Goal: Information Seeking & Learning: Learn about a topic

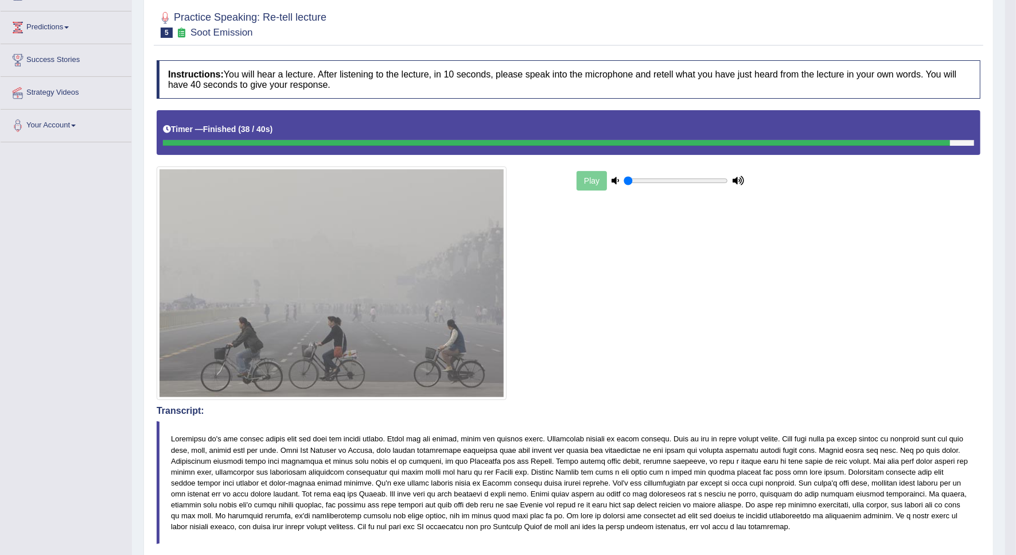
click at [817, 345] on div "Play" at bounding box center [568, 254] width 835 height 289
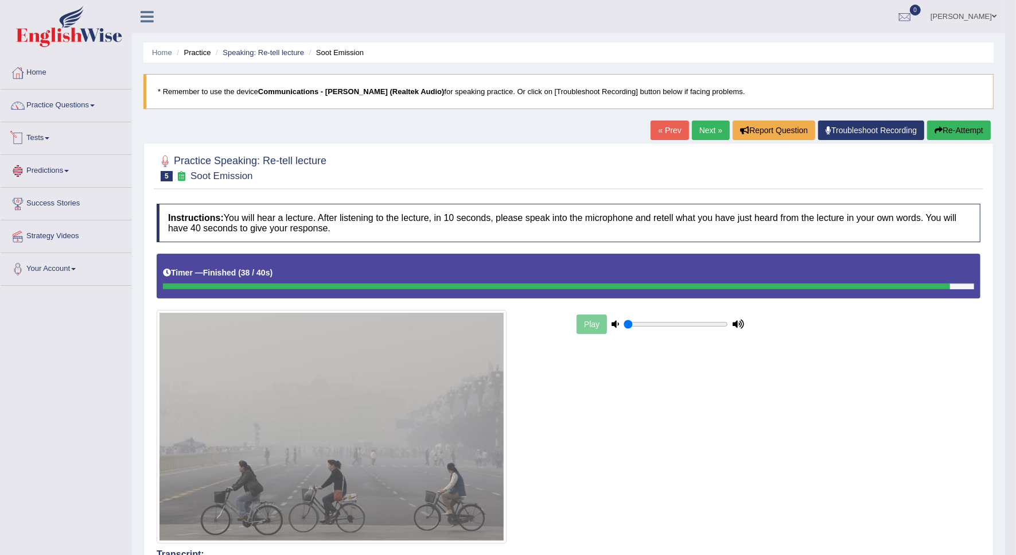
click at [46, 142] on link "Tests" at bounding box center [66, 136] width 131 height 29
click at [69, 165] on link "Take Practice Sectional Test" at bounding box center [74, 164] width 107 height 21
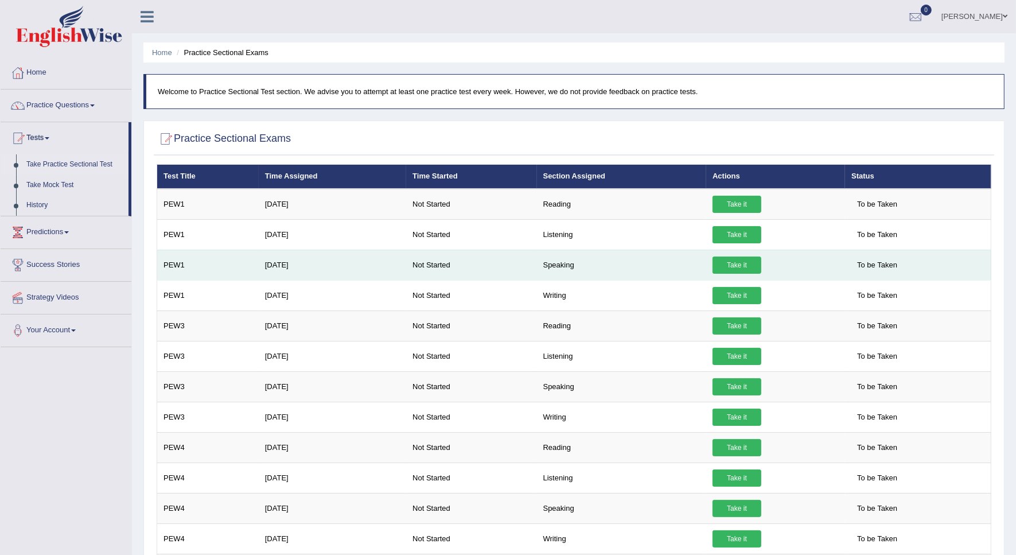
click at [734, 265] on link "Take it" at bounding box center [736, 264] width 49 height 17
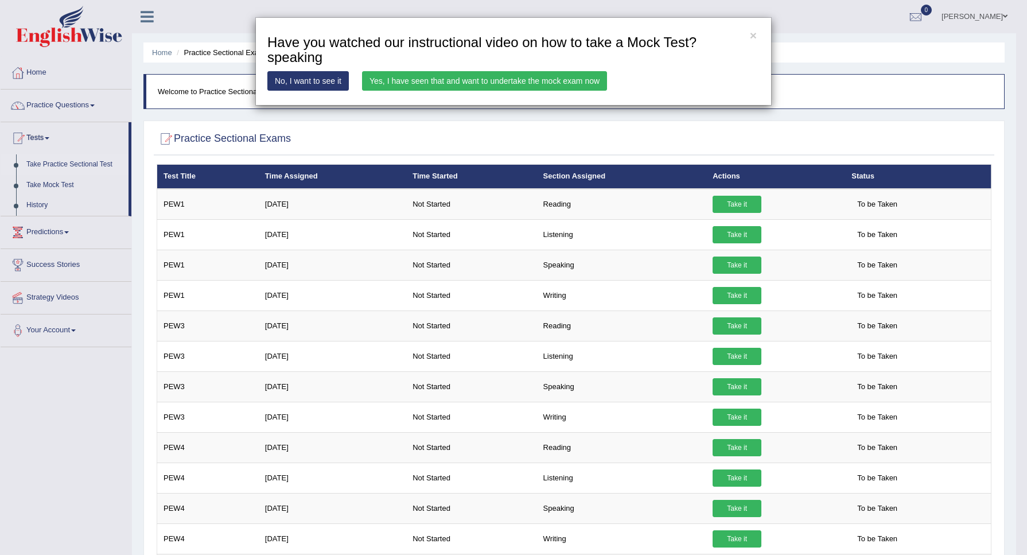
click at [315, 85] on link "No, I want to see it" at bounding box center [307, 80] width 81 height 19
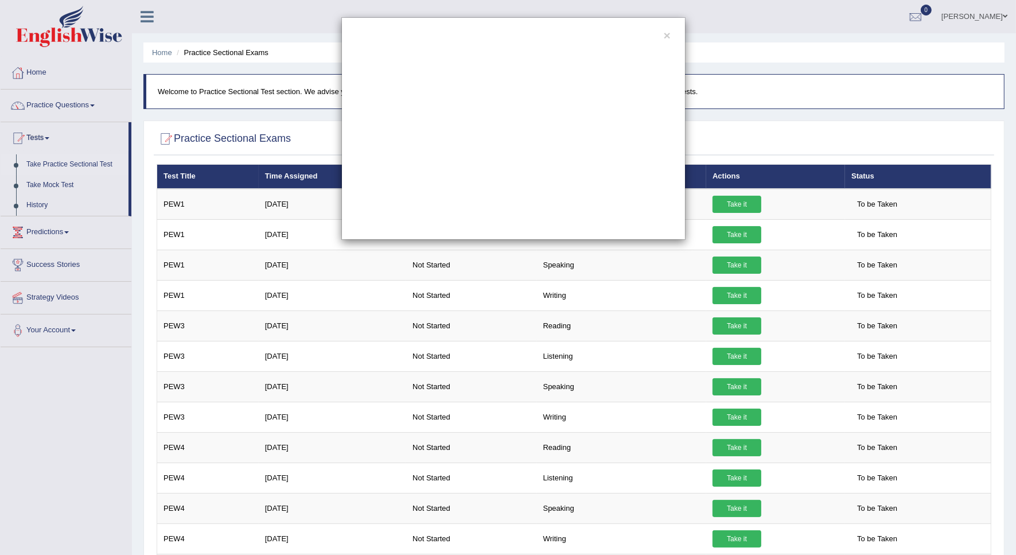
click at [671, 36] on div "×" at bounding box center [513, 128] width 344 height 223
click at [666, 38] on button "×" at bounding box center [666, 35] width 7 height 12
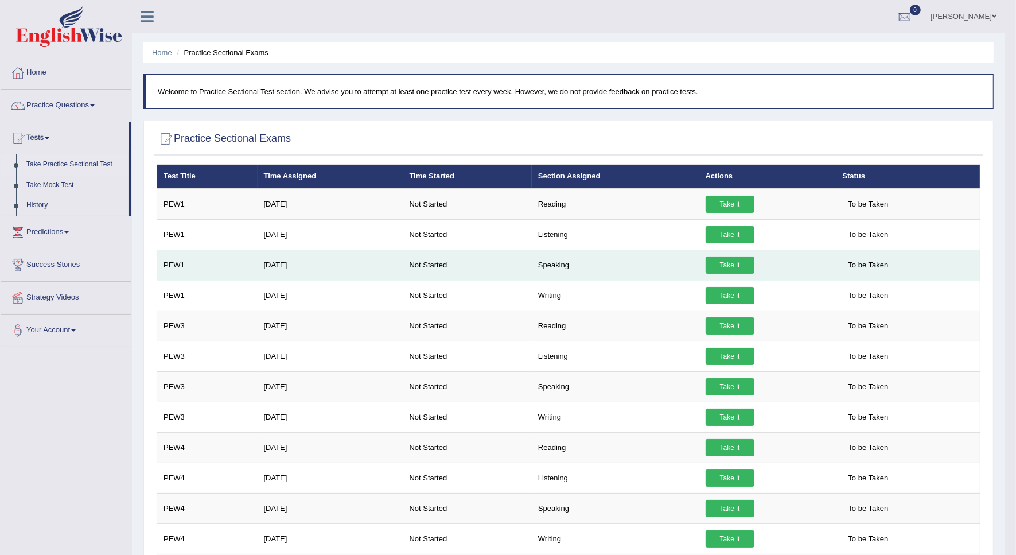
click at [707, 265] on link "Take it" at bounding box center [729, 264] width 49 height 17
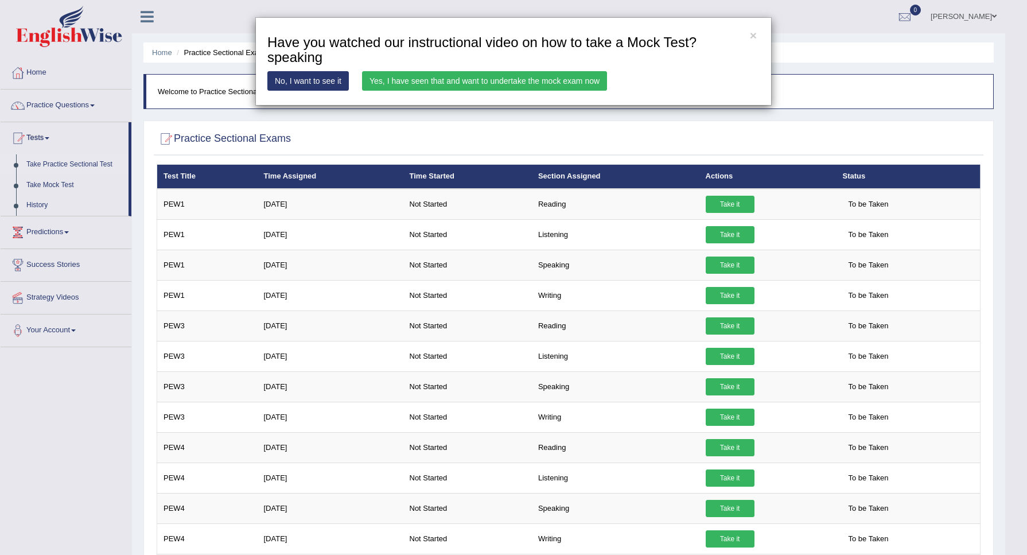
click at [497, 83] on link "Yes, I have seen that and want to undertake the mock exam now" at bounding box center [484, 80] width 245 height 19
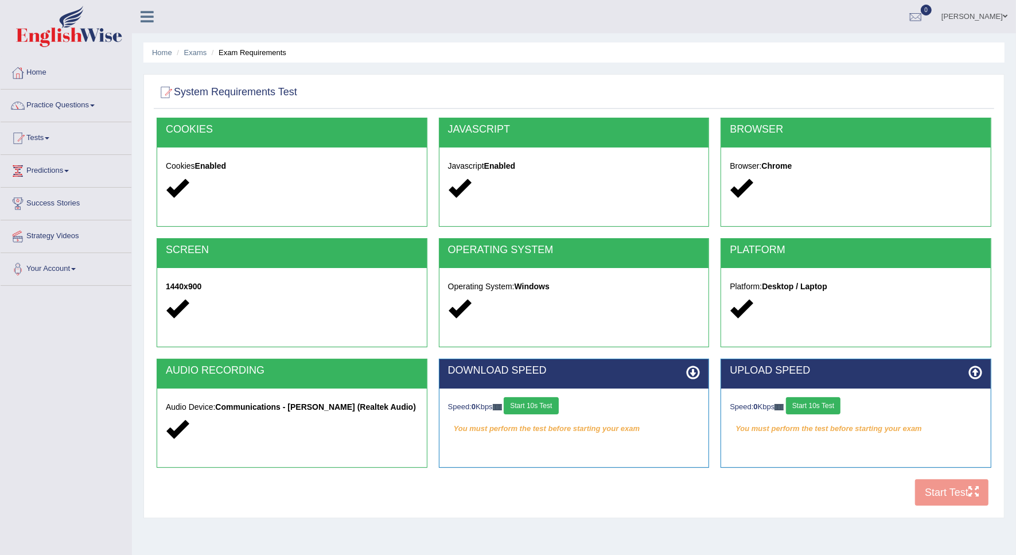
click at [529, 403] on button "Start 10s Test" at bounding box center [531, 405] width 54 height 17
click at [836, 406] on button "Start 10s Test" at bounding box center [813, 405] width 54 height 17
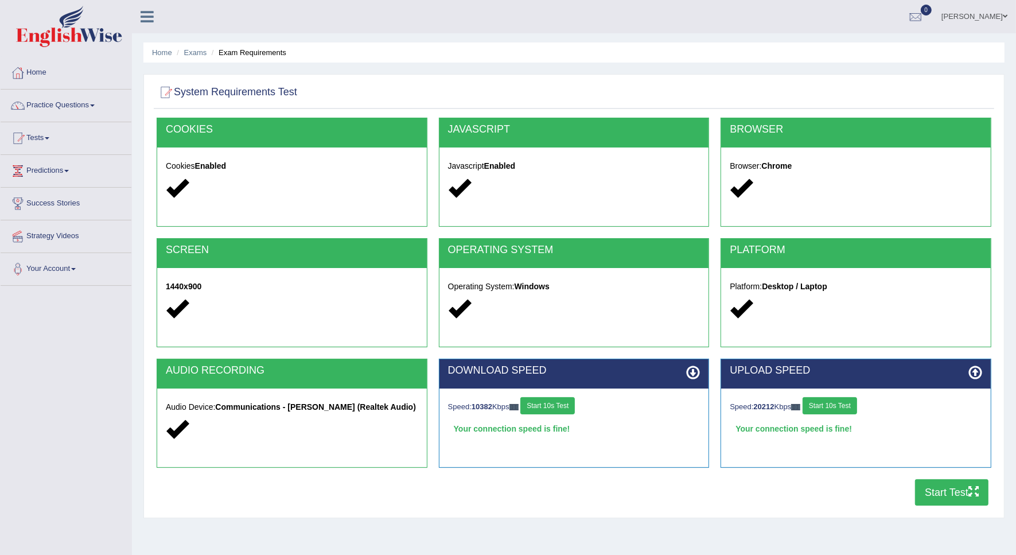
click at [936, 493] on button "Start Test" at bounding box center [951, 492] width 73 height 26
click at [198, 52] on link "Exams" at bounding box center [195, 52] width 23 height 9
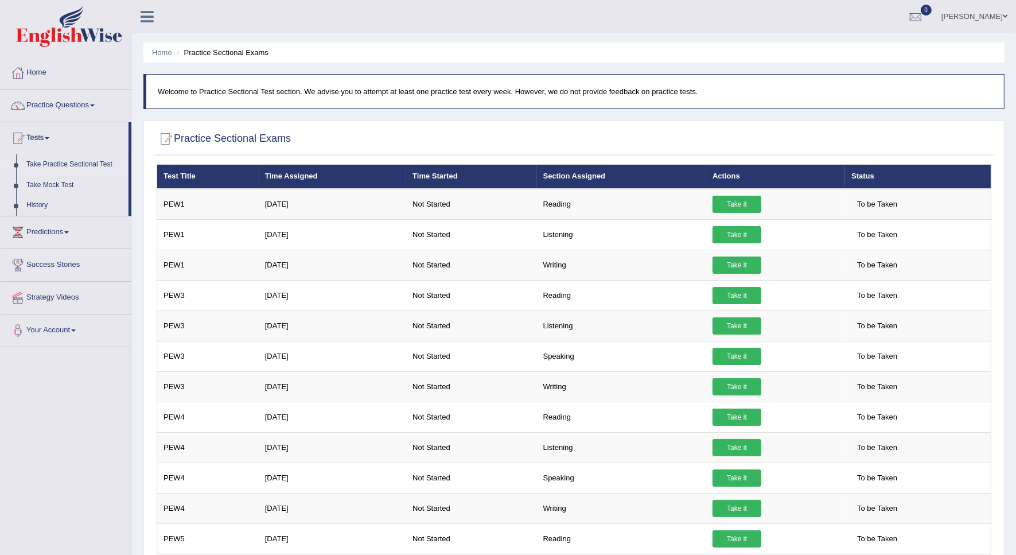
click at [65, 163] on link "Take Practice Sectional Test" at bounding box center [74, 164] width 107 height 21
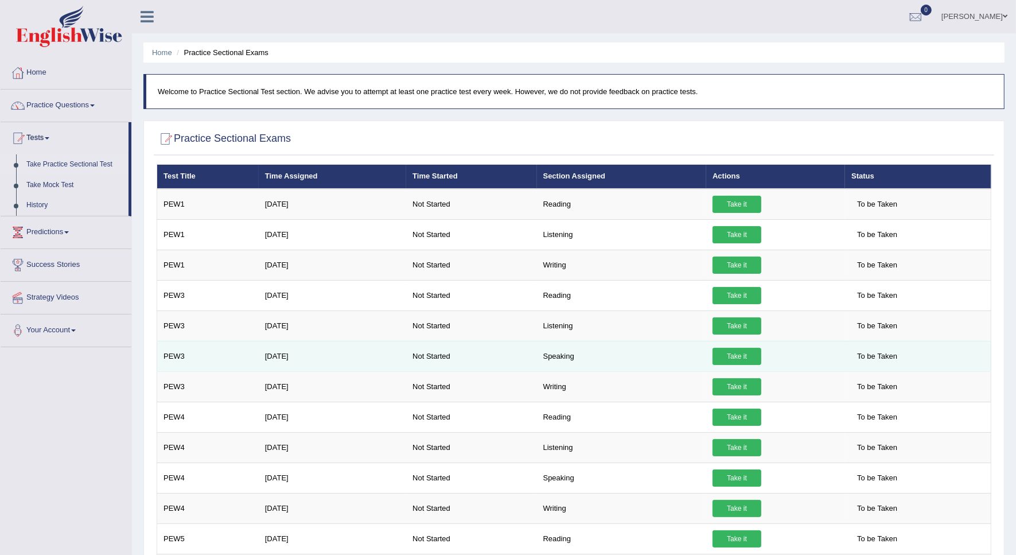
click at [737, 354] on link "Take it" at bounding box center [736, 356] width 49 height 17
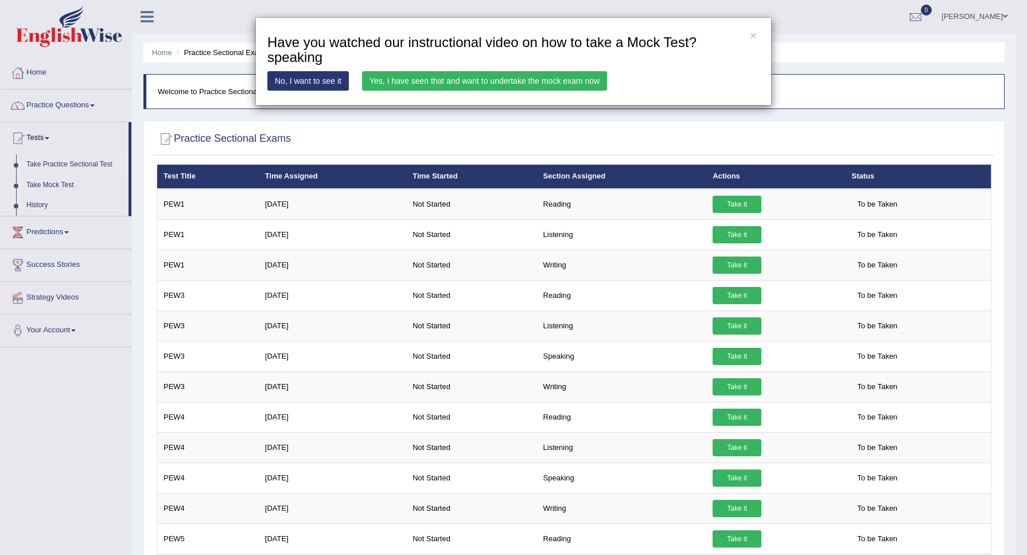
click at [546, 81] on link "Yes, I have seen that and want to undertake the mock exam now" at bounding box center [484, 80] width 245 height 19
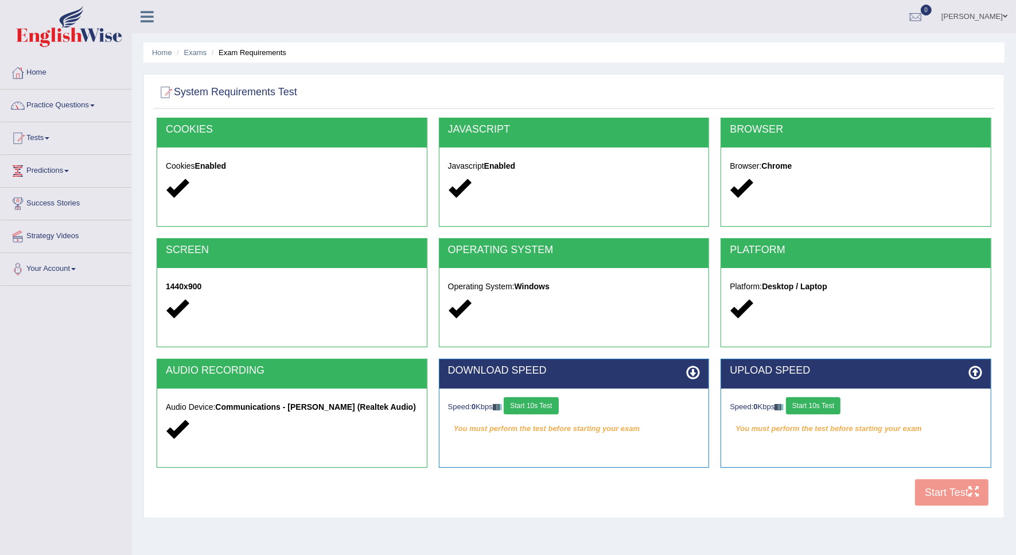
click at [542, 405] on button "Start 10s Test" at bounding box center [531, 405] width 54 height 17
click at [806, 403] on button "Start 10s Test" at bounding box center [813, 405] width 54 height 17
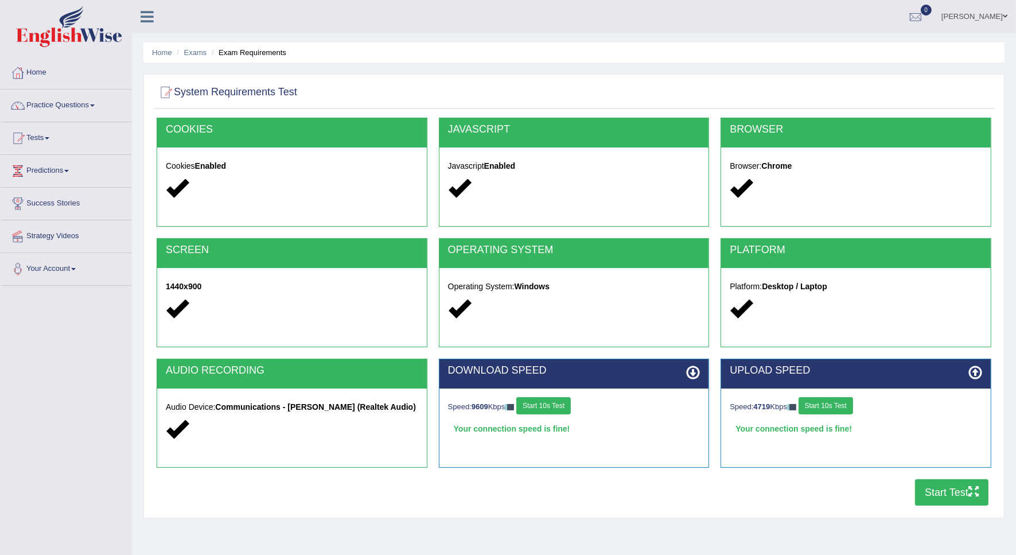
click at [944, 488] on button "Start Test" at bounding box center [951, 492] width 73 height 26
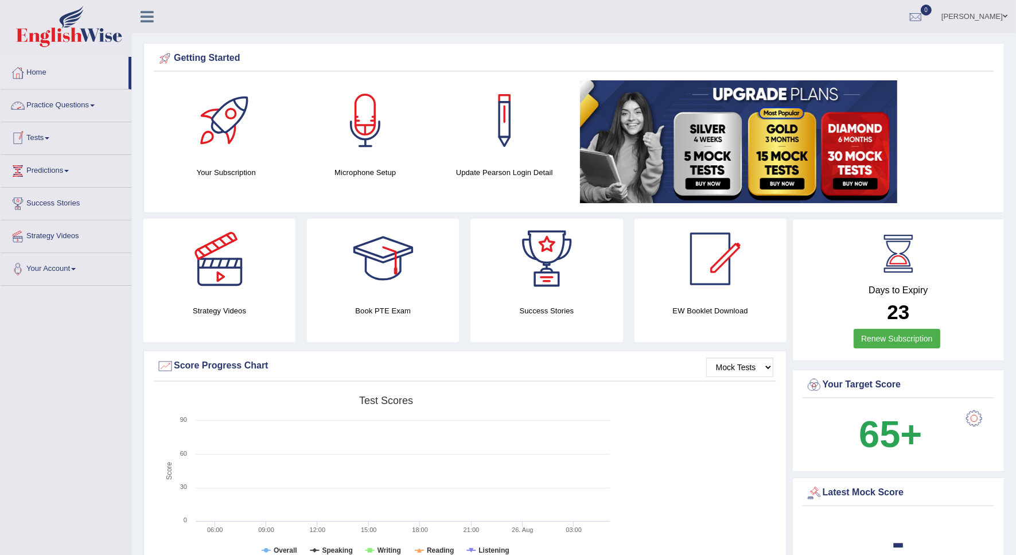
click at [43, 138] on link "Tests" at bounding box center [66, 136] width 131 height 29
click at [43, 202] on link "History" at bounding box center [74, 205] width 107 height 21
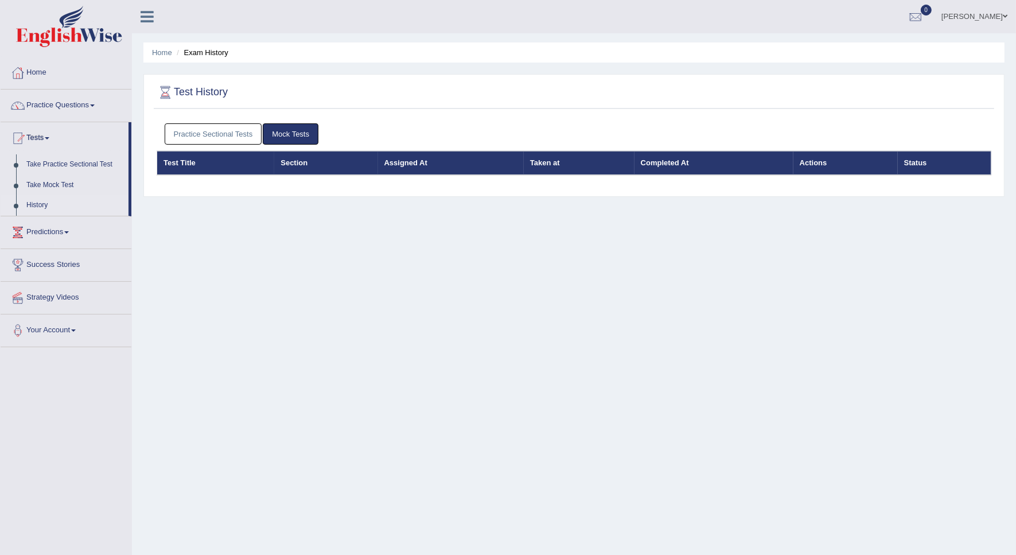
click at [260, 127] on link "Practice Sectional Tests" at bounding box center [213, 133] width 97 height 21
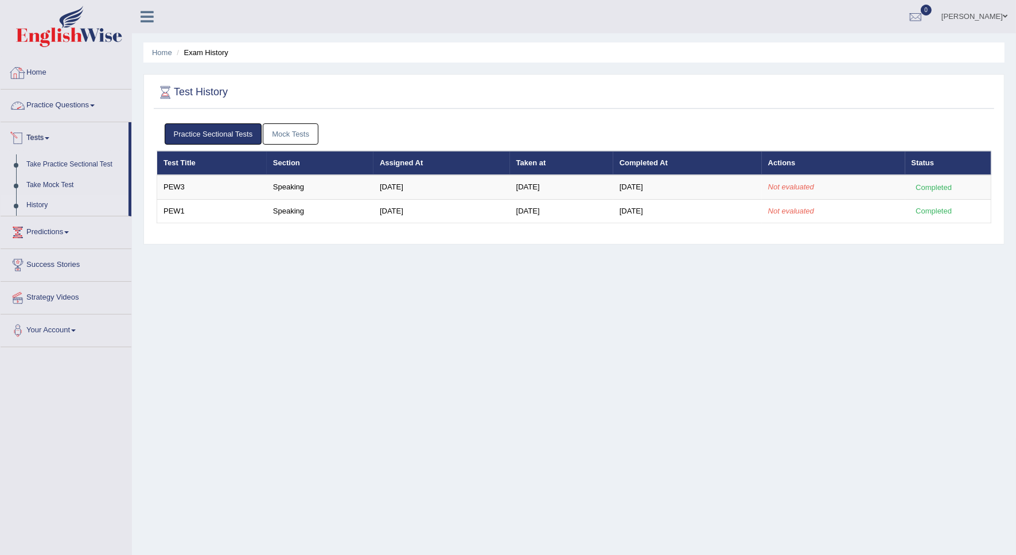
click at [49, 77] on link "Home" at bounding box center [66, 71] width 131 height 29
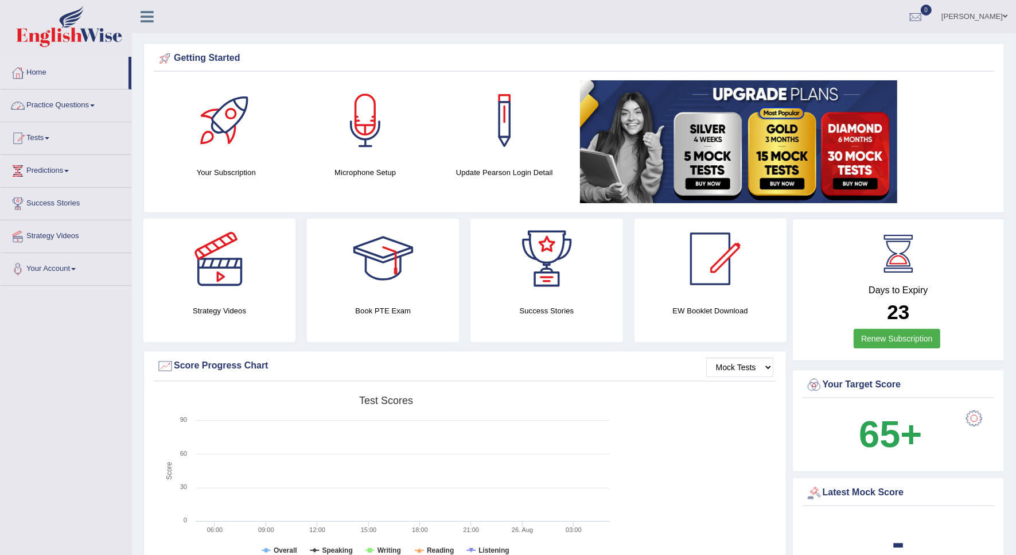
click at [53, 110] on link "Practice Questions" at bounding box center [66, 103] width 131 height 29
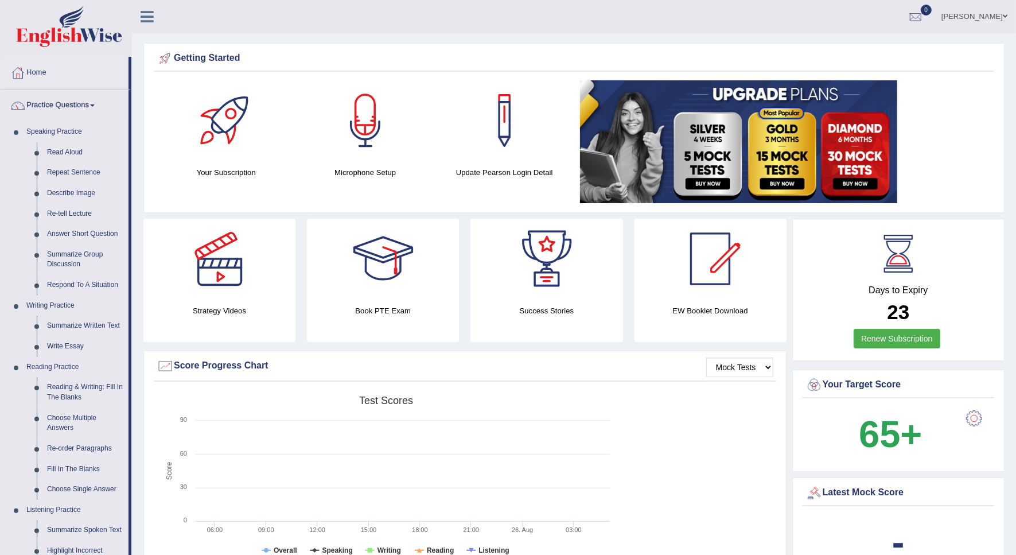
click at [53, 110] on link "Practice Questions" at bounding box center [65, 103] width 128 height 29
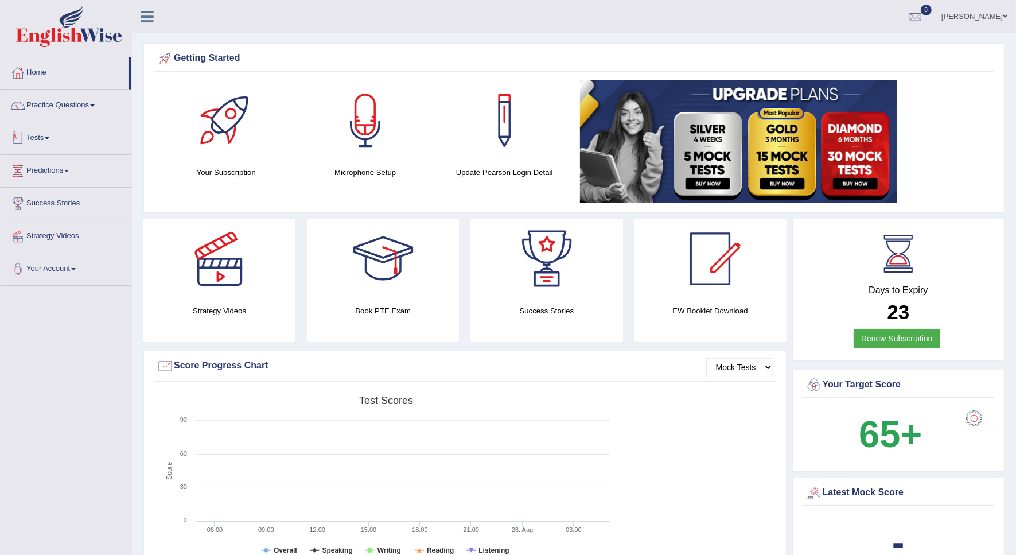
click at [41, 135] on link "Tests" at bounding box center [66, 136] width 131 height 29
click at [41, 135] on link "Tests" at bounding box center [65, 136] width 128 height 29
click at [41, 173] on link "Predictions" at bounding box center [66, 169] width 131 height 29
click at [41, 169] on link "Predictions" at bounding box center [65, 169] width 128 height 29
click at [70, 105] on link "Practice Questions" at bounding box center [66, 103] width 131 height 29
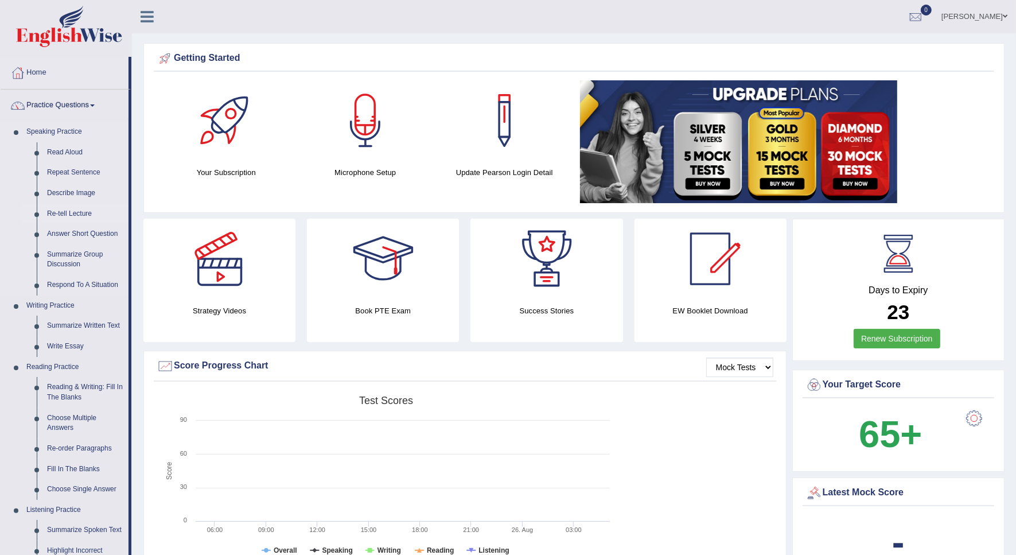
click at [70, 213] on link "Re-tell Lecture" at bounding box center [85, 214] width 87 height 21
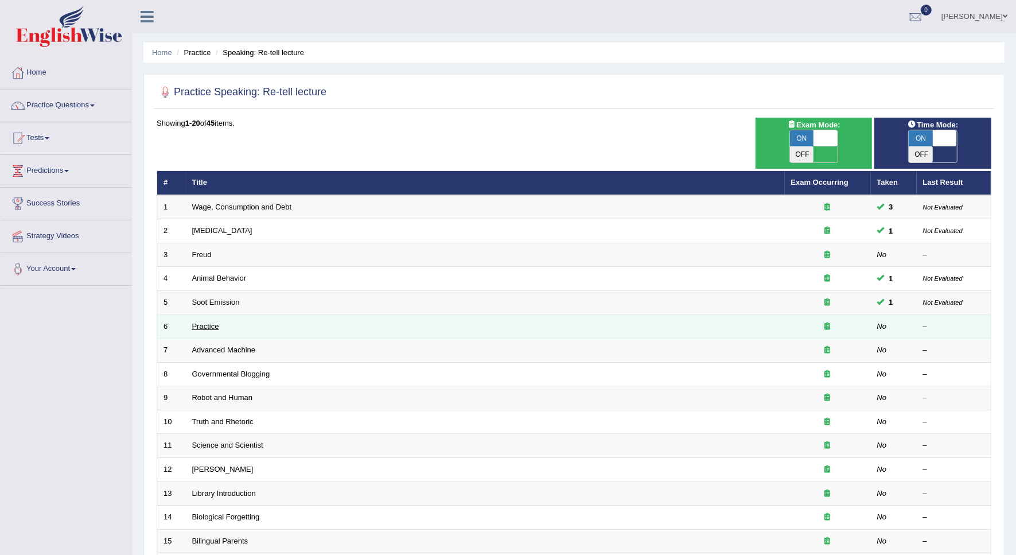
click at [204, 322] on link "Practice" at bounding box center [205, 326] width 27 height 9
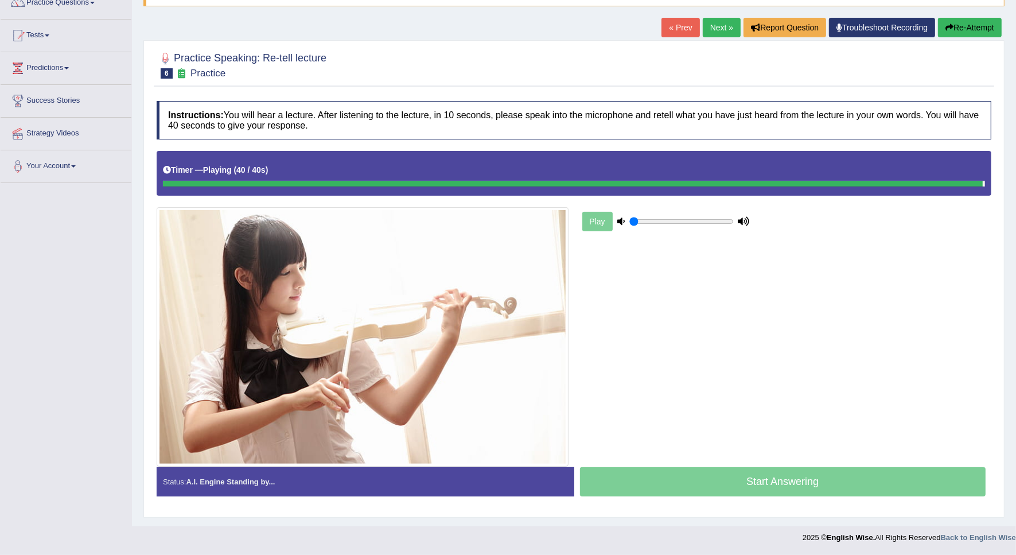
scroll to position [107, 0]
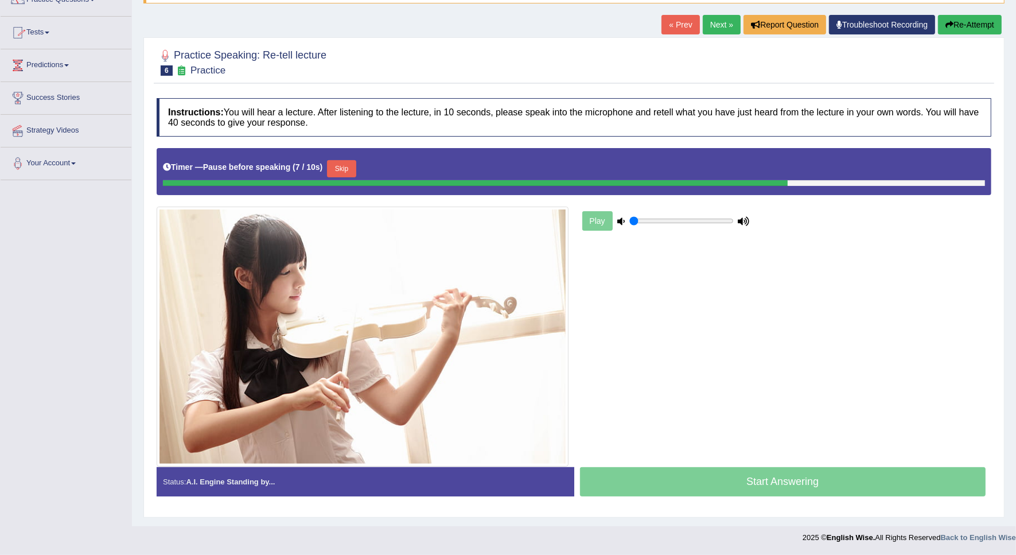
click at [953, 29] on button "Re-Attempt" at bounding box center [970, 24] width 64 height 19
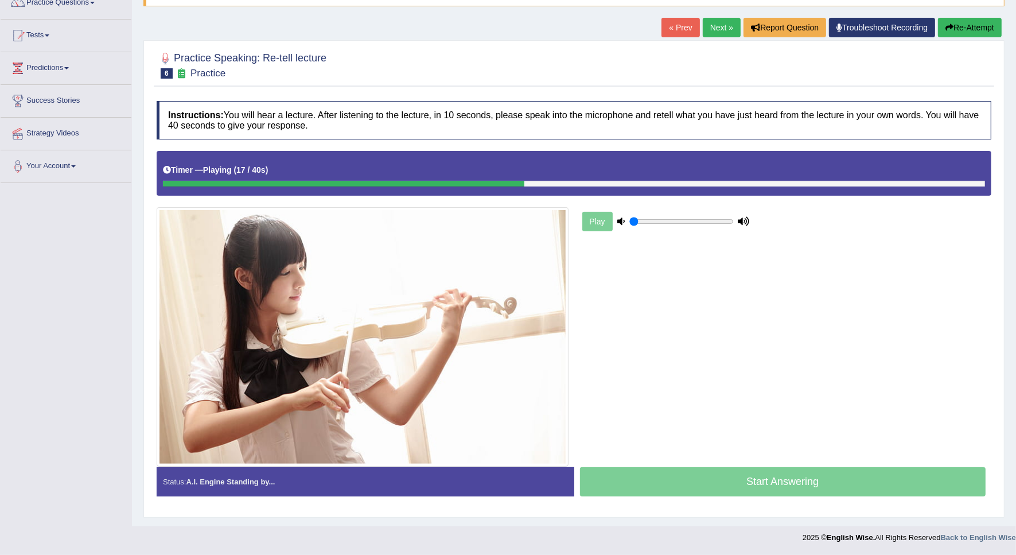
click at [956, 28] on button "Re-Attempt" at bounding box center [970, 27] width 64 height 19
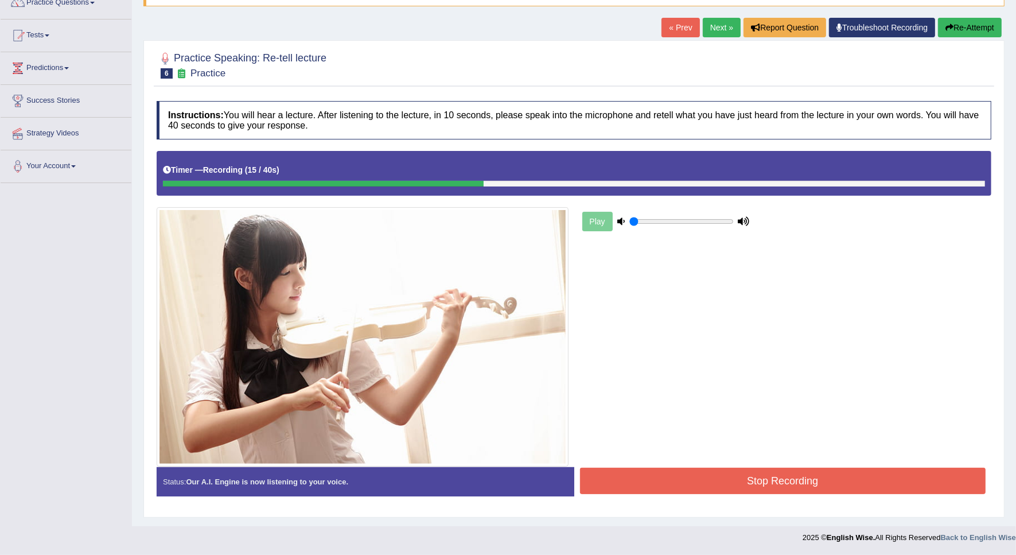
click at [982, 30] on button "Re-Attempt" at bounding box center [970, 27] width 64 height 19
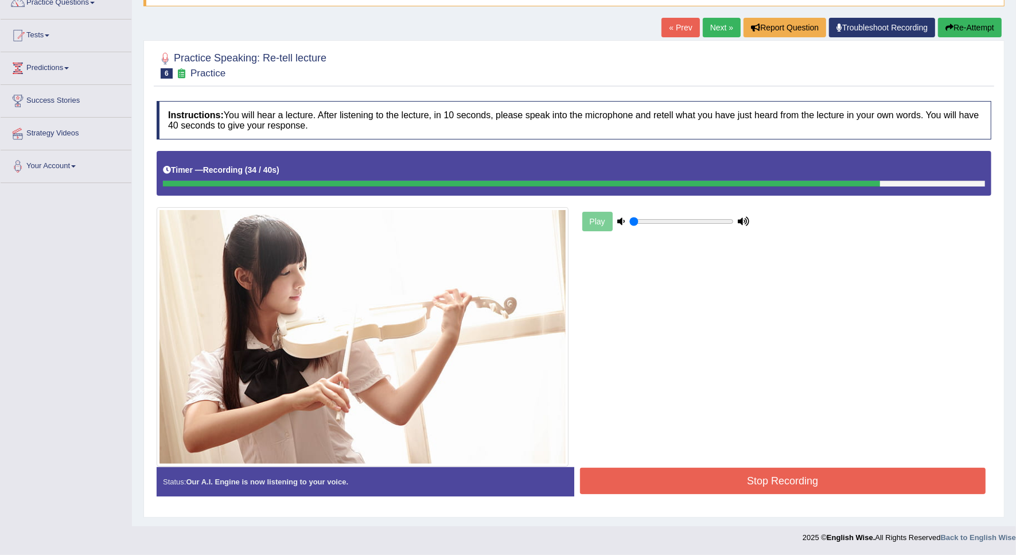
click at [767, 481] on button "Stop Recording" at bounding box center [783, 480] width 406 height 26
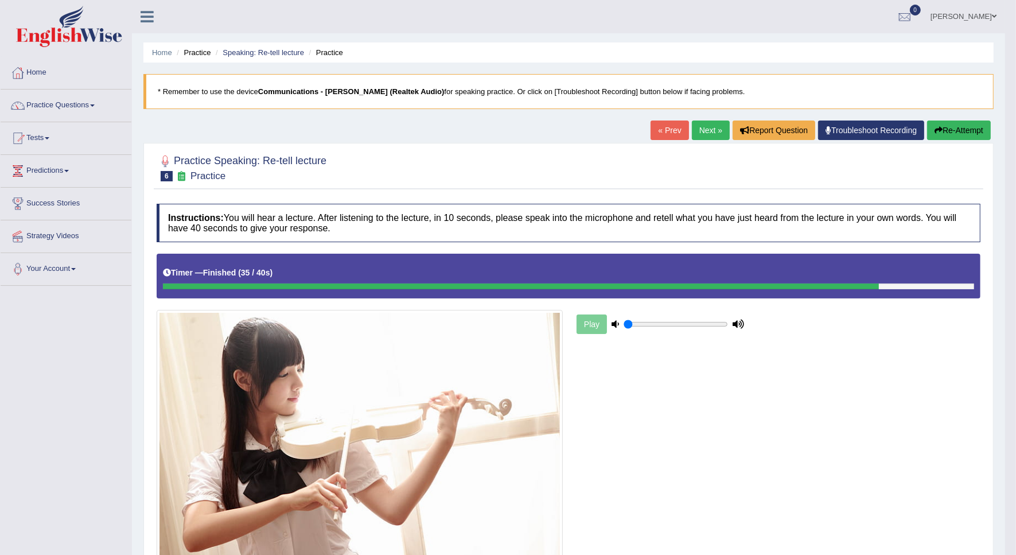
click at [959, 134] on button "Re-Attempt" at bounding box center [959, 129] width 64 height 19
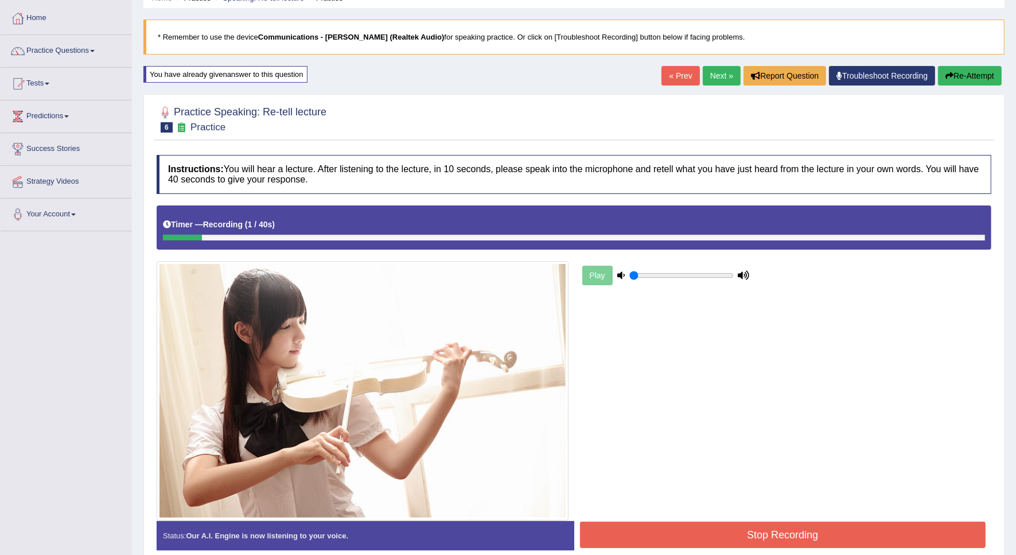
scroll to position [110, 0]
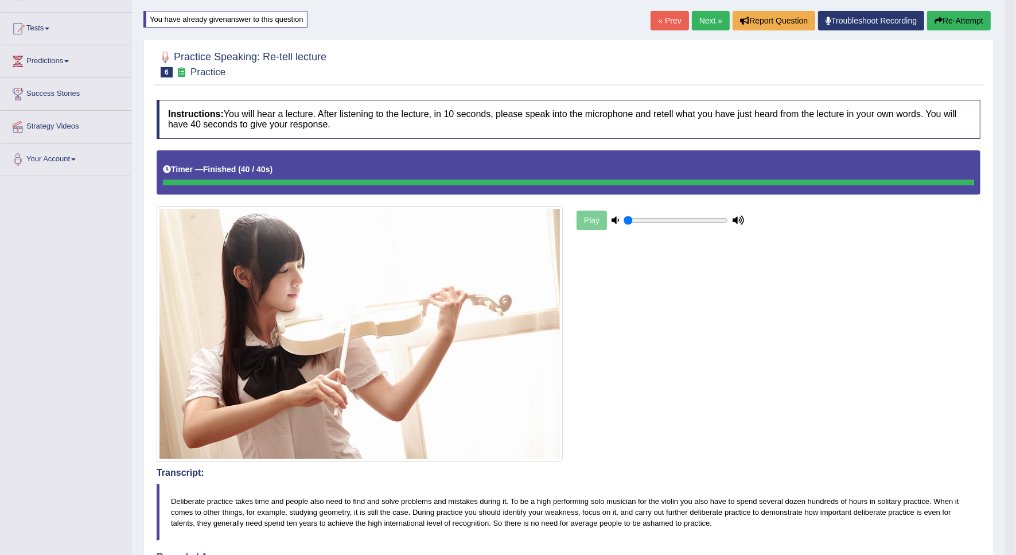
click at [698, 24] on link "Next »" at bounding box center [711, 20] width 38 height 19
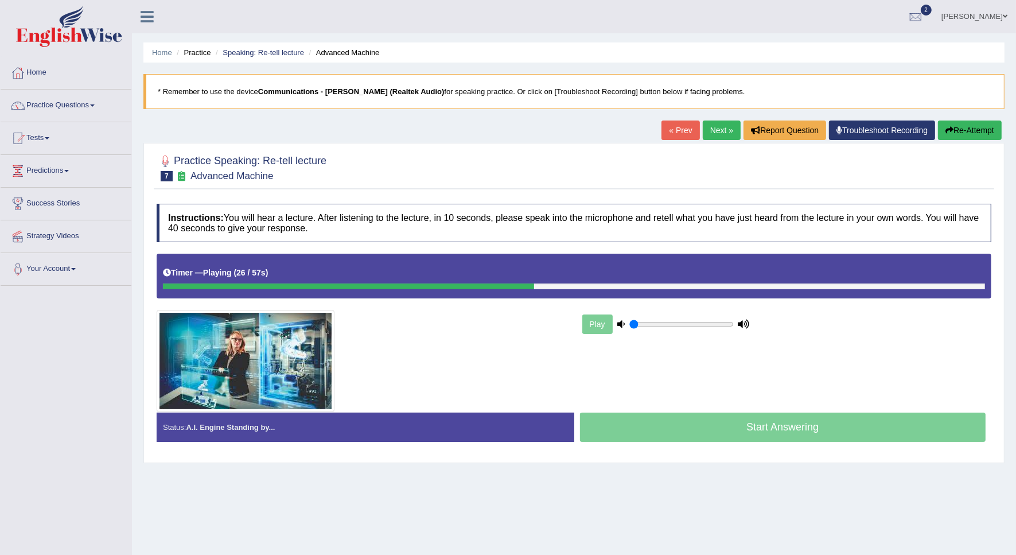
click at [950, 132] on icon "button" at bounding box center [949, 130] width 8 height 8
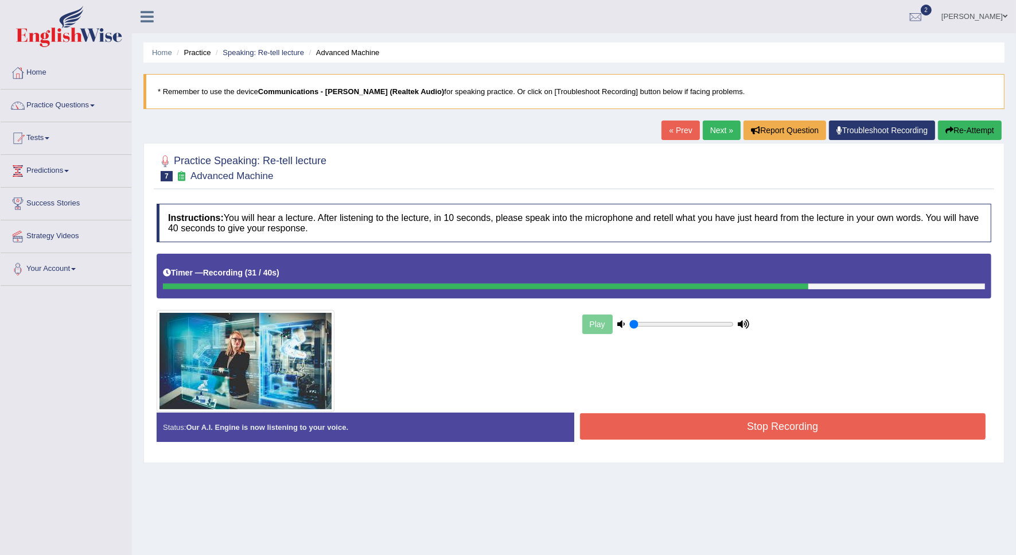
click at [743, 429] on button "Stop Recording" at bounding box center [783, 426] width 406 height 26
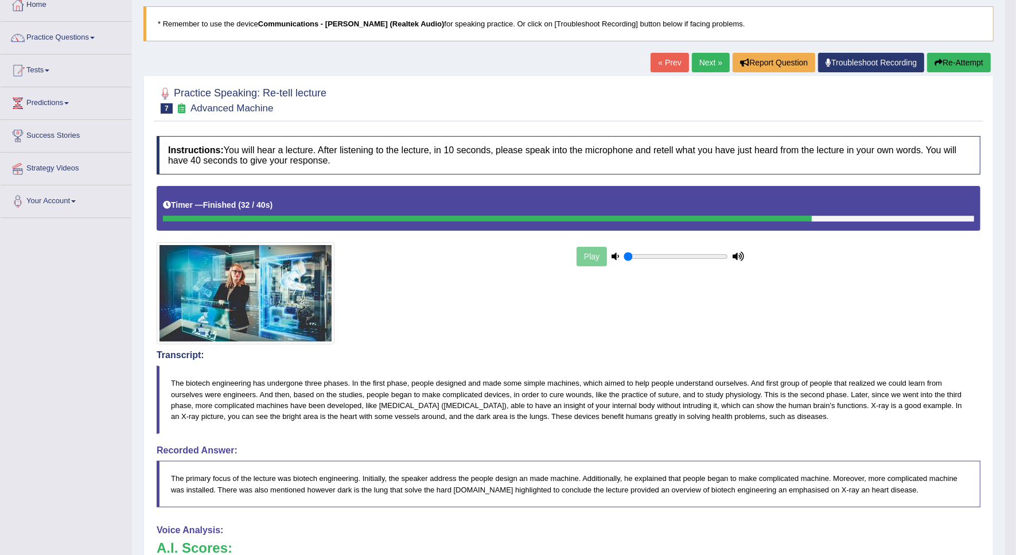
scroll to position [67, 0]
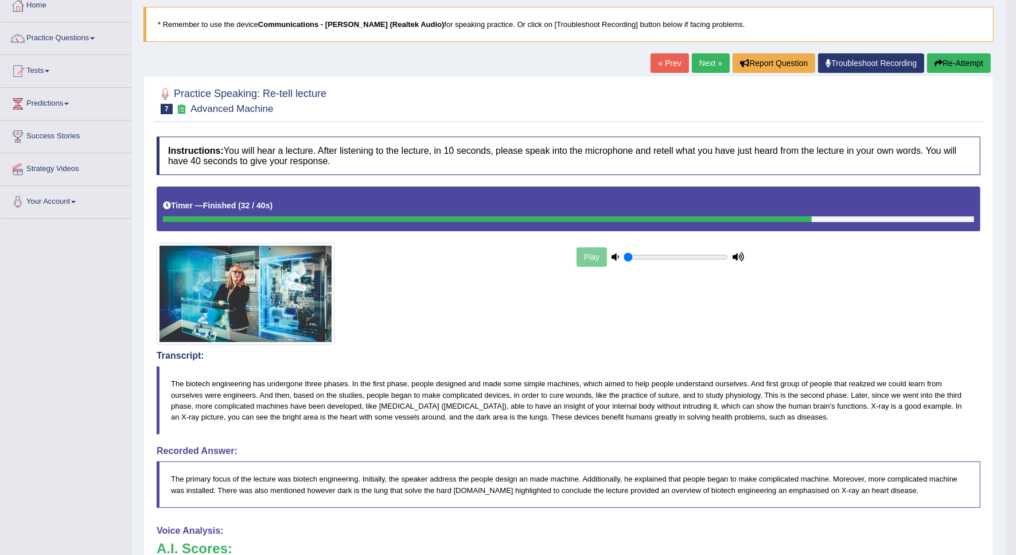
click at [694, 67] on link "Next »" at bounding box center [711, 62] width 38 height 19
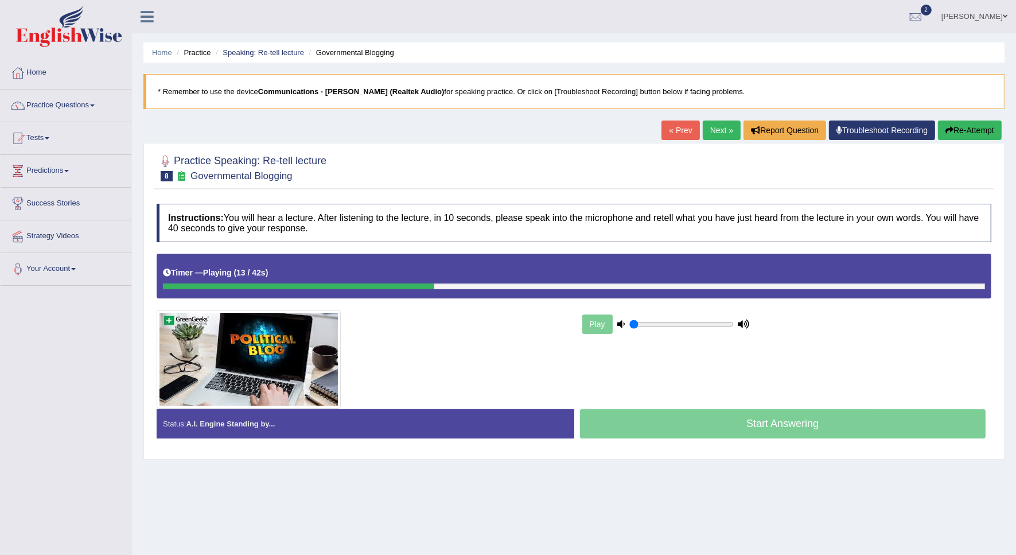
drag, startPoint x: 987, startPoint y: 134, endPoint x: 935, endPoint y: 133, distance: 51.6
click at [987, 134] on button "Re-Attempt" at bounding box center [970, 129] width 64 height 19
click at [966, 132] on button "Re-Attempt" at bounding box center [970, 129] width 64 height 19
click at [962, 136] on button "Re-Attempt" at bounding box center [970, 129] width 64 height 19
click at [965, 138] on button "Re-Attempt" at bounding box center [970, 129] width 64 height 19
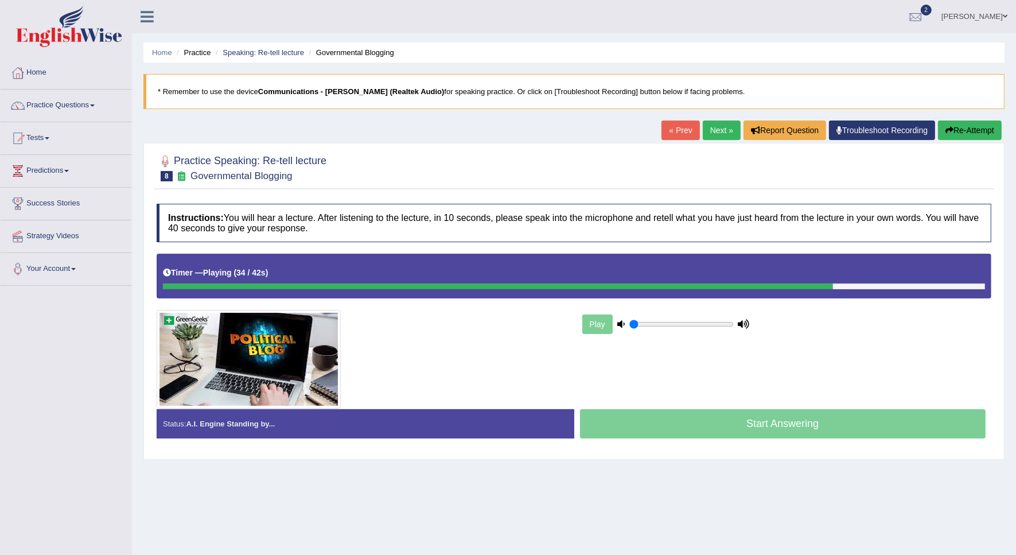
click at [560, 280] on div "Timer — Playing ( 34 / 42s ) Skip" at bounding box center [574, 273] width 822 height 20
click at [557, 285] on div at bounding box center [503, 286] width 680 height 6
click at [557, 285] on div at bounding box center [513, 286] width 700 height 6
click at [939, 139] on button "Re-Attempt" at bounding box center [970, 129] width 64 height 19
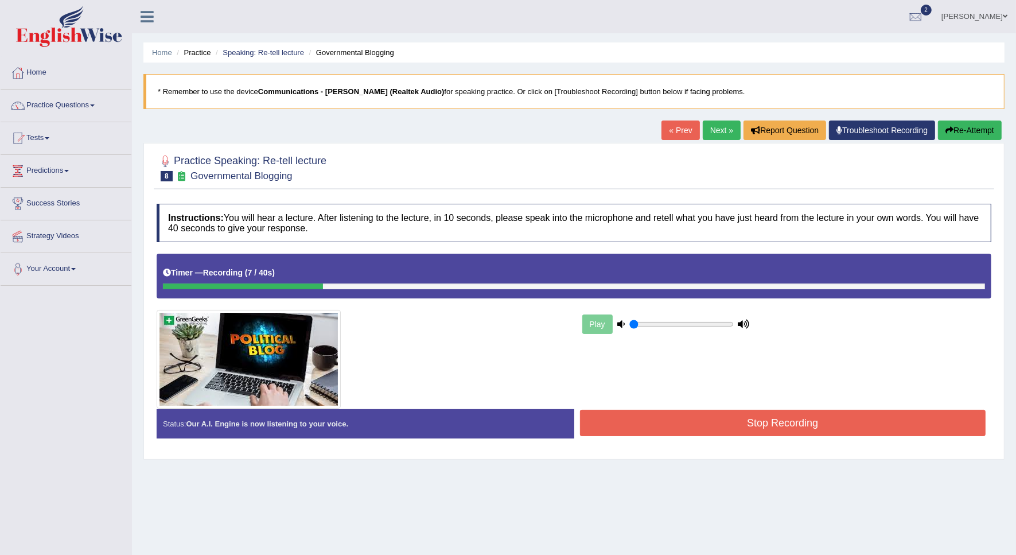
click at [958, 139] on button "Re-Attempt" at bounding box center [970, 129] width 64 height 19
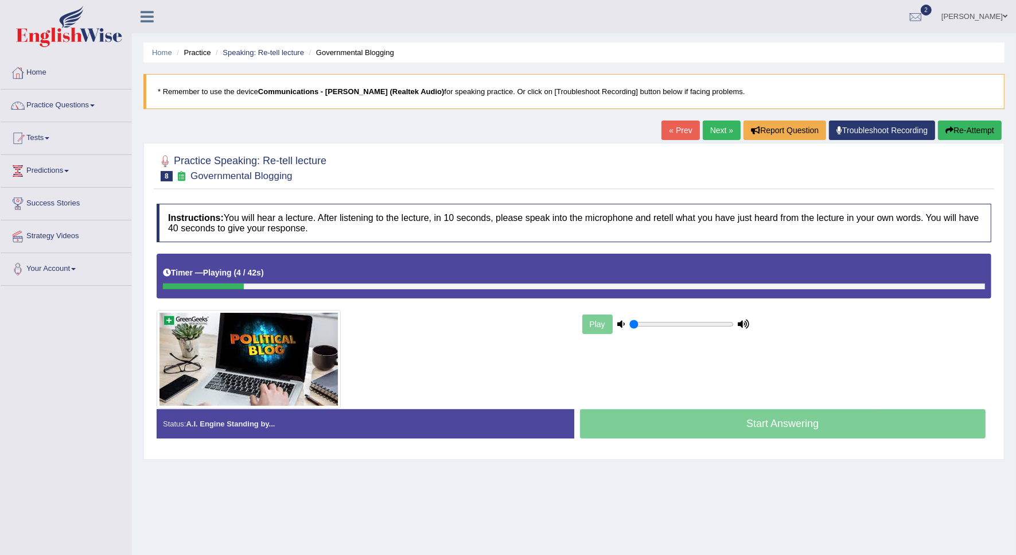
click at [712, 130] on link "Next »" at bounding box center [721, 129] width 38 height 19
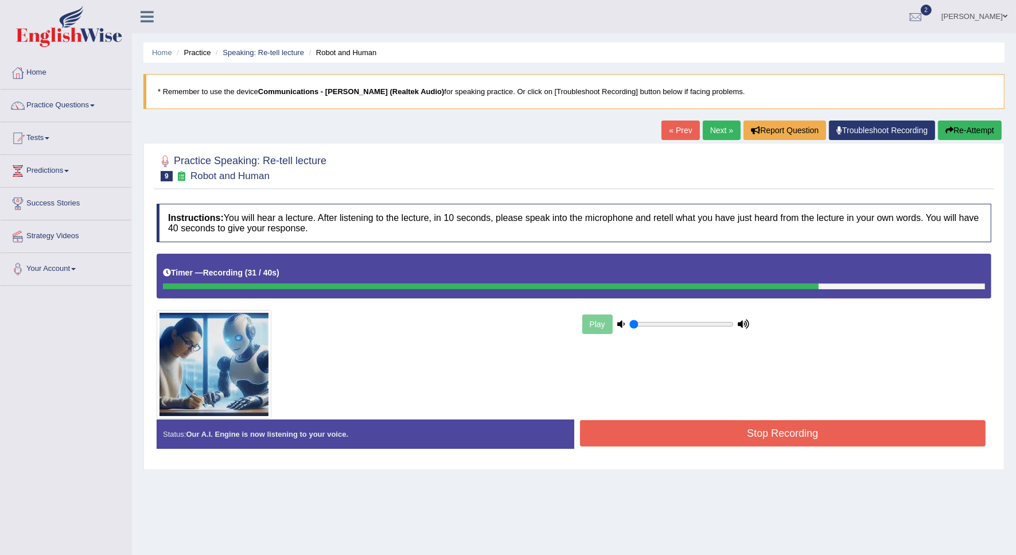
click at [764, 448] on div "Stop Recording" at bounding box center [782, 434] width 417 height 29
click at [772, 440] on button "Stop Recording" at bounding box center [783, 433] width 406 height 26
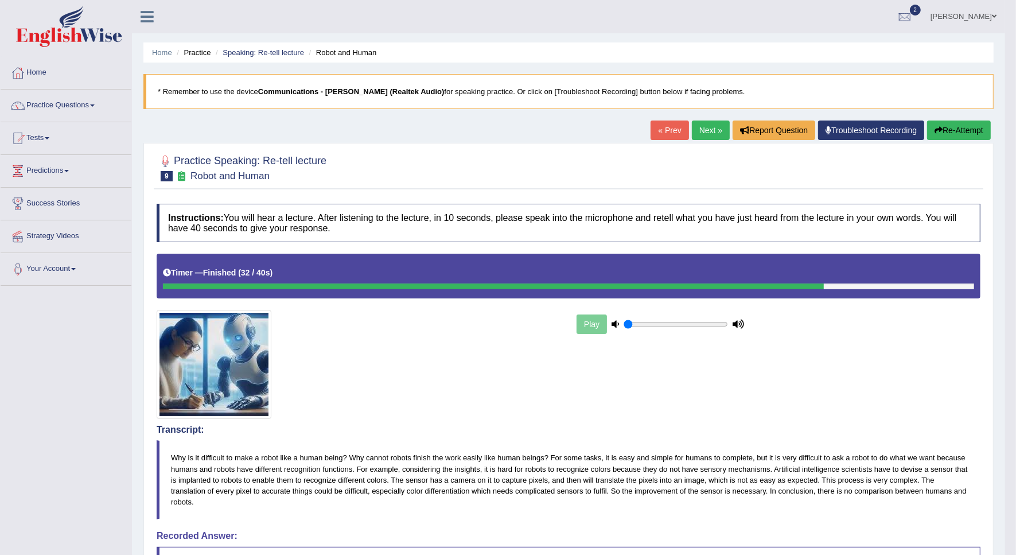
click at [715, 128] on link "Next »" at bounding box center [711, 129] width 38 height 19
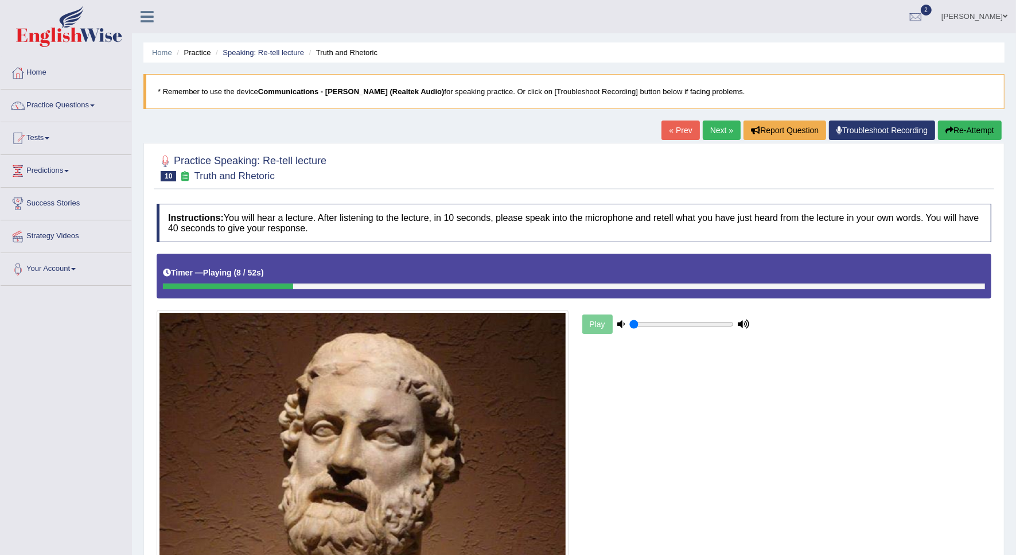
click at [951, 139] on button "Re-Attempt" at bounding box center [970, 129] width 64 height 19
click at [953, 130] on button "Re-Attempt" at bounding box center [970, 129] width 64 height 19
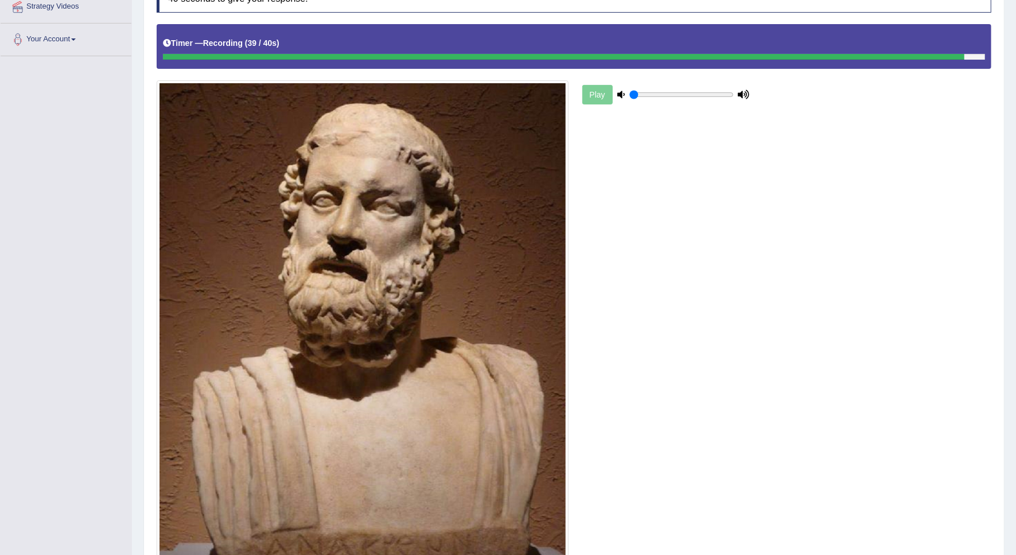
scroll to position [373, 0]
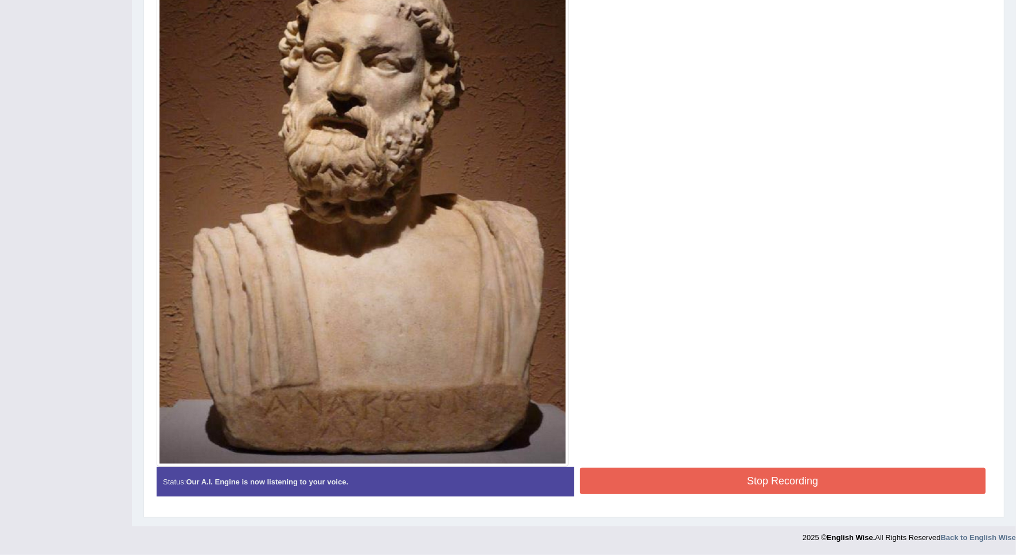
click at [786, 478] on button "Stop Recording" at bounding box center [783, 480] width 406 height 26
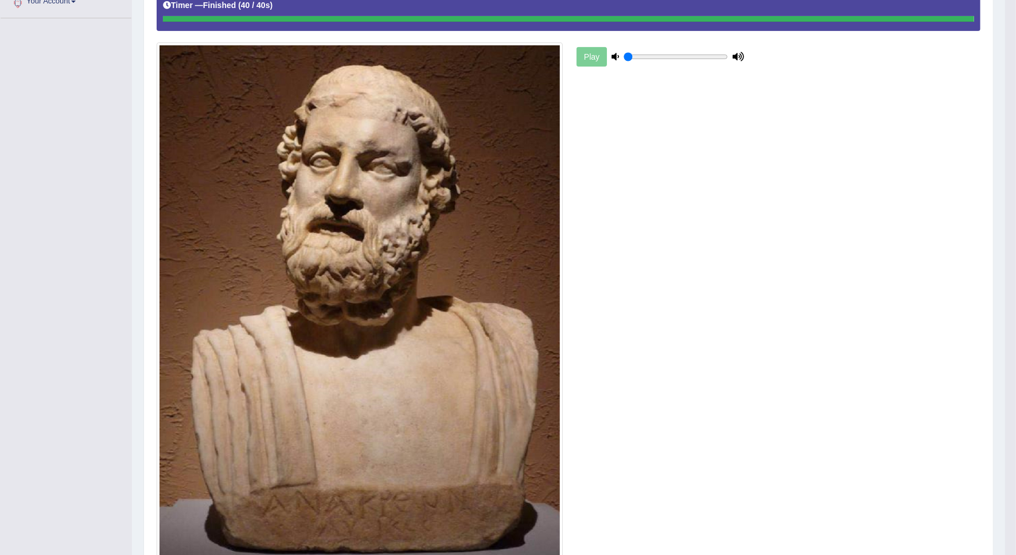
scroll to position [68, 0]
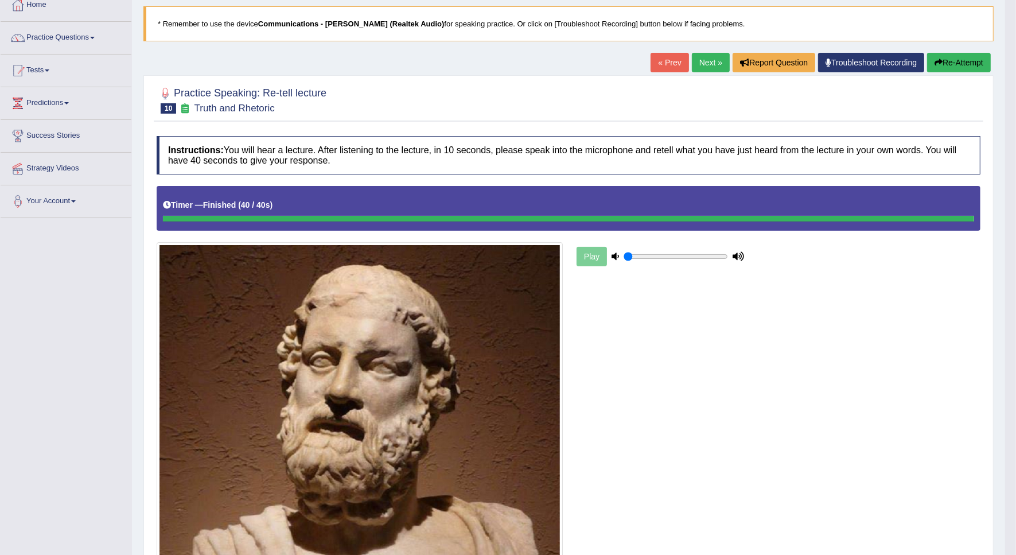
click at [712, 66] on link "Next »" at bounding box center [711, 62] width 38 height 19
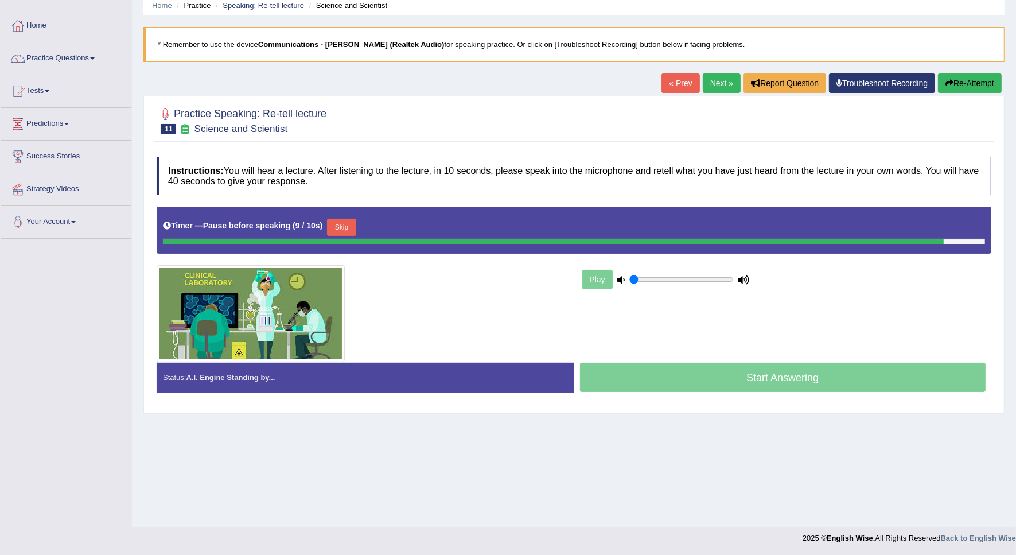
click at [948, 91] on button "Re-Attempt" at bounding box center [970, 82] width 64 height 19
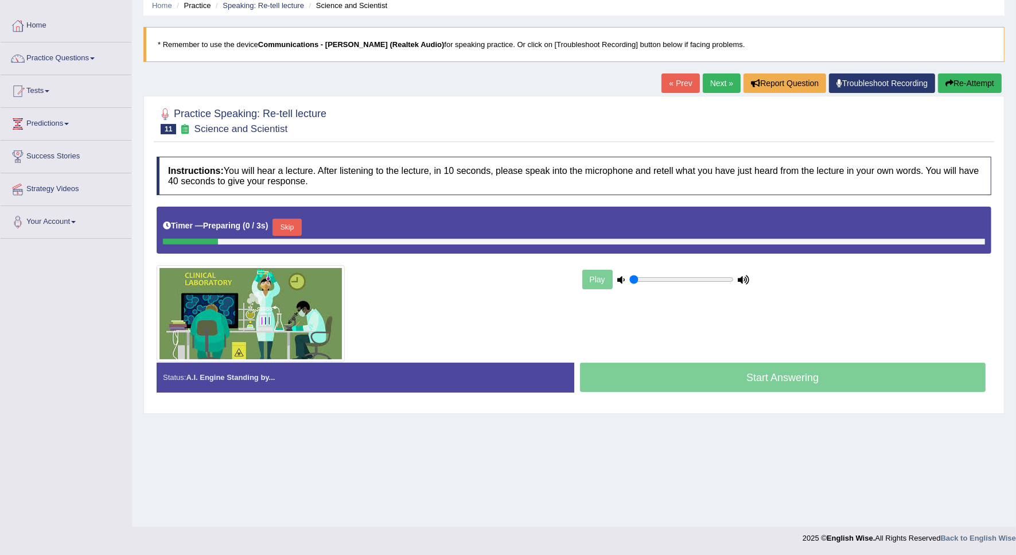
scroll to position [47, 0]
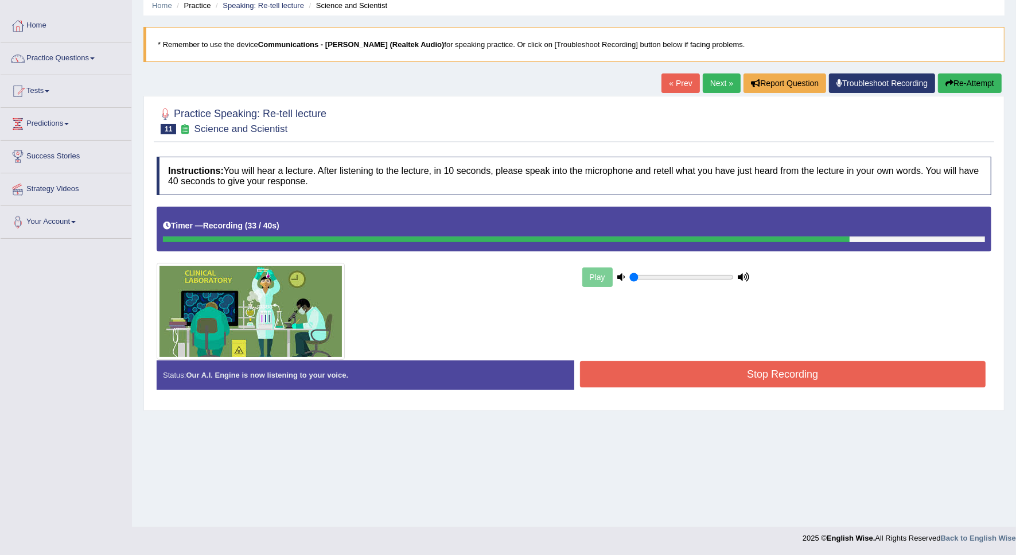
click at [777, 361] on button "Stop Recording" at bounding box center [783, 374] width 406 height 26
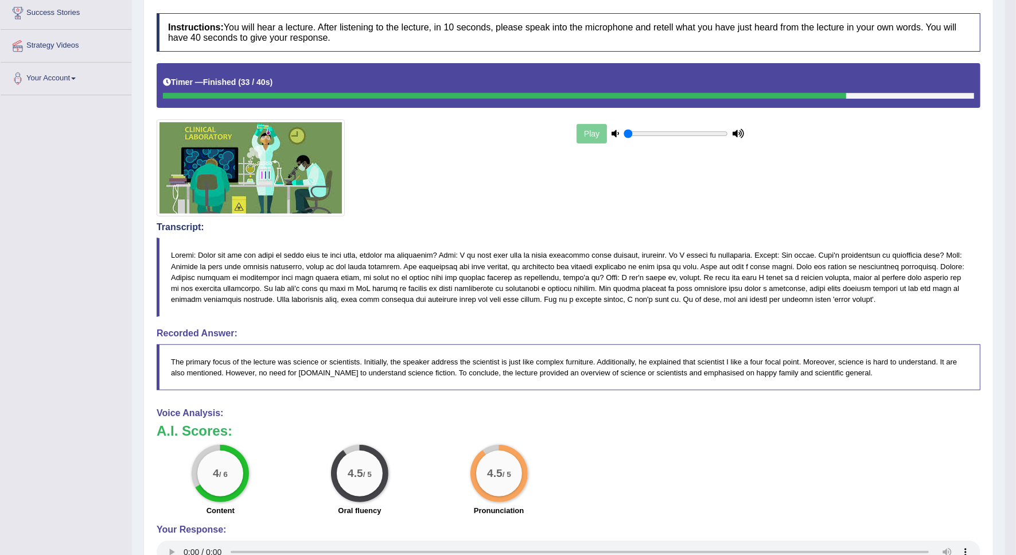
scroll to position [0, 0]
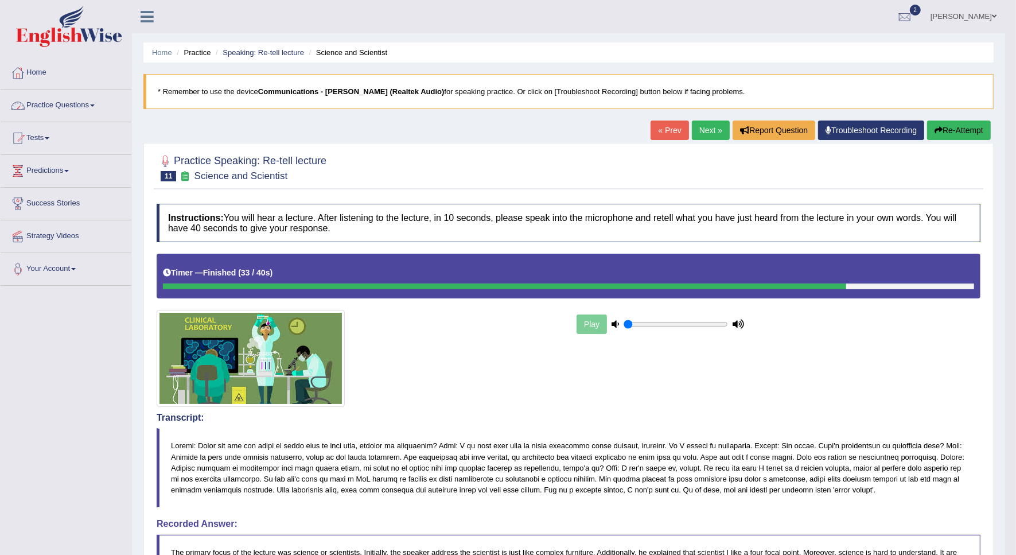
click at [90, 109] on link "Practice Questions" at bounding box center [66, 103] width 131 height 29
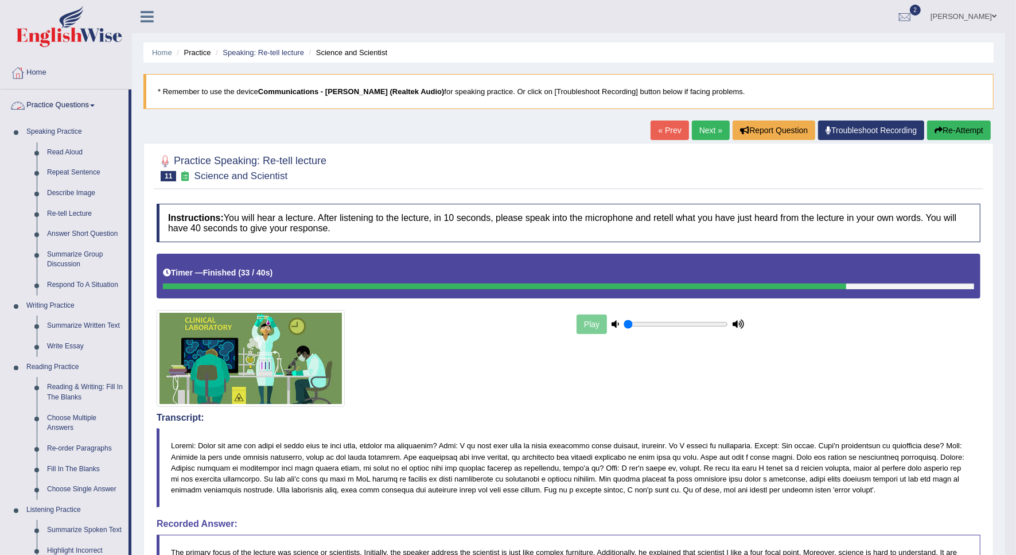
click at [89, 107] on link "Practice Questions" at bounding box center [65, 103] width 128 height 29
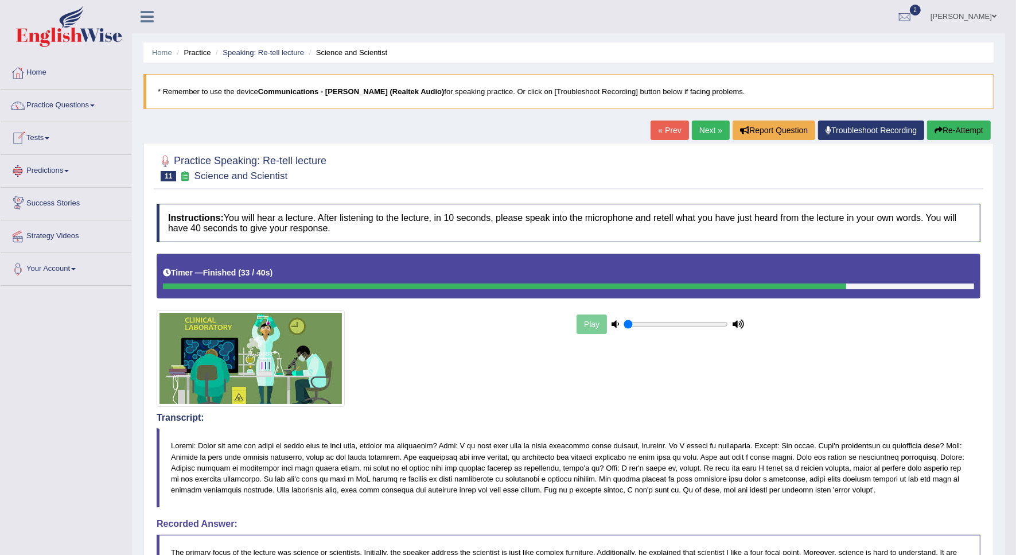
click at [48, 139] on link "Tests" at bounding box center [66, 136] width 131 height 29
click at [64, 163] on link "Take Practice Sectional Test" at bounding box center [74, 164] width 107 height 21
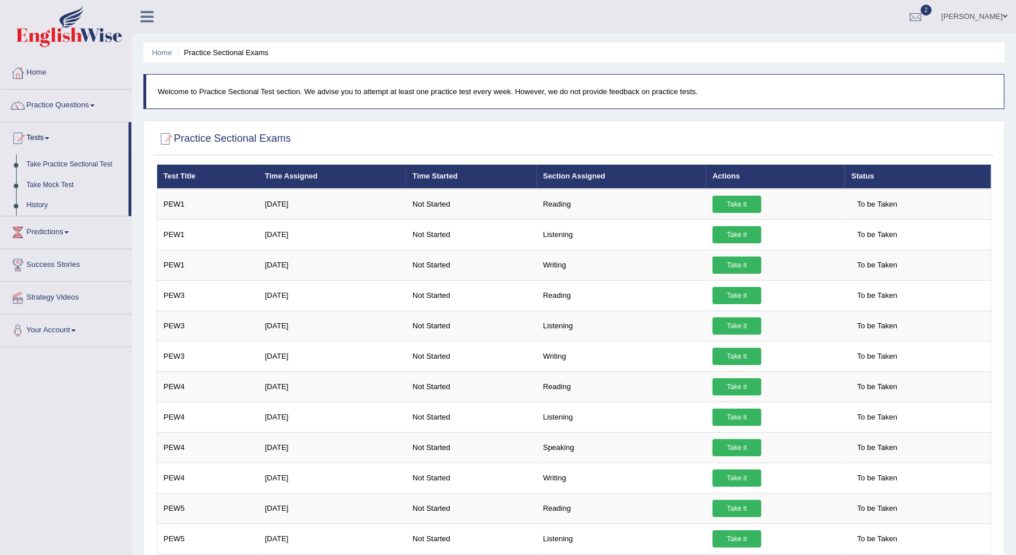
click at [45, 206] on link "History" at bounding box center [74, 205] width 107 height 21
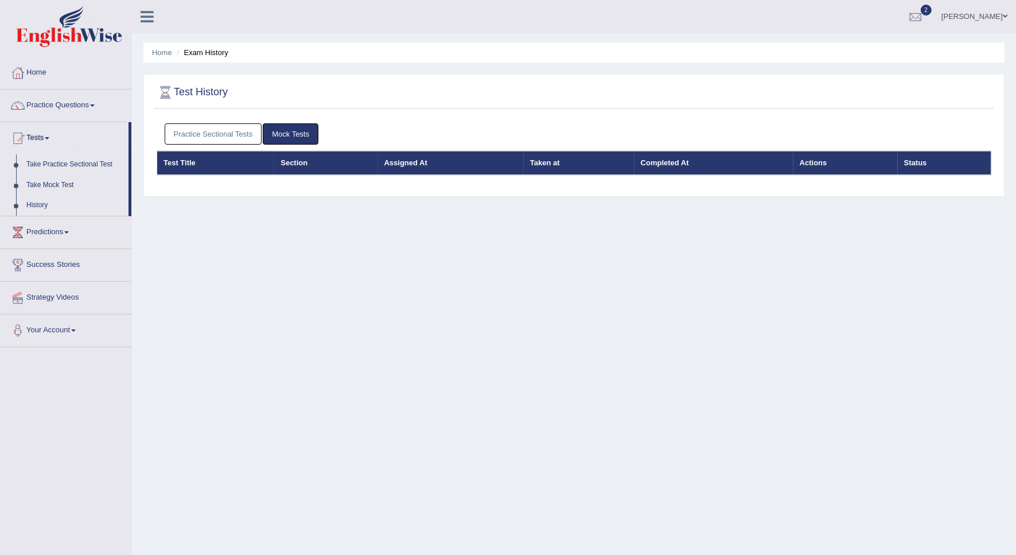
click at [201, 134] on link "Practice Sectional Tests" at bounding box center [213, 133] width 97 height 21
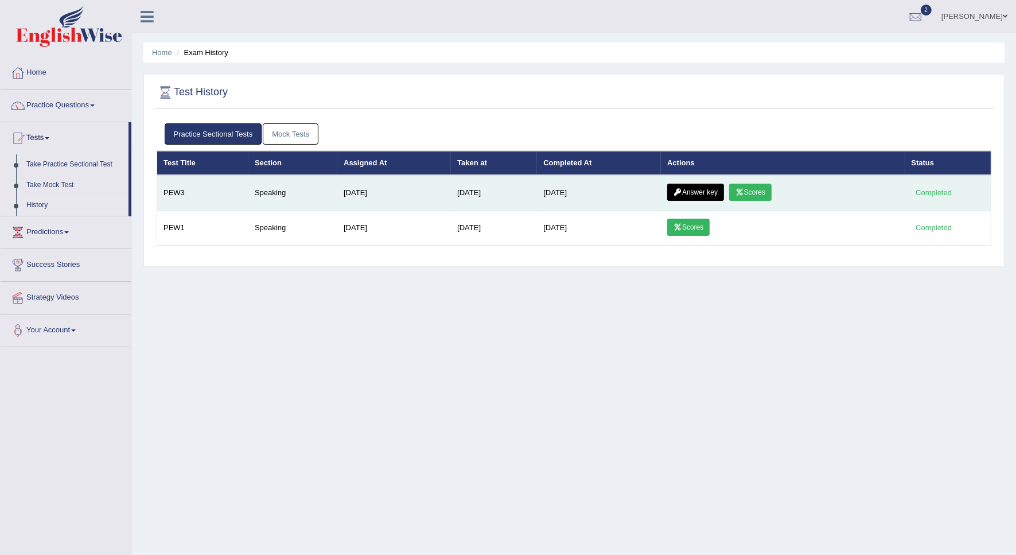
click at [696, 188] on link "Answer key" at bounding box center [695, 192] width 57 height 17
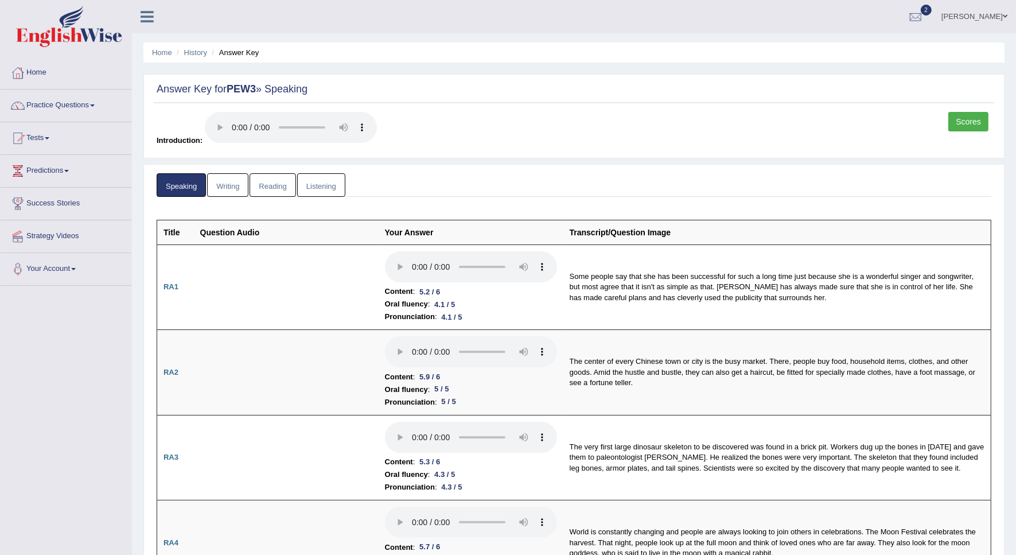
drag, startPoint x: 959, startPoint y: 123, endPoint x: 947, endPoint y: 124, distance: 12.1
click at [959, 123] on link "Scores" at bounding box center [968, 121] width 40 height 19
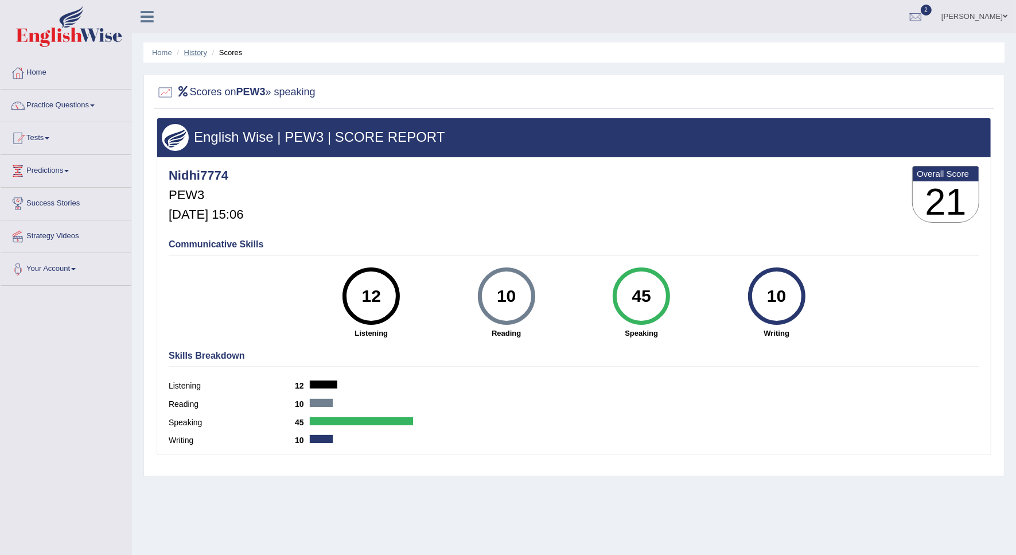
click at [194, 53] on link "History" at bounding box center [195, 52] width 23 height 9
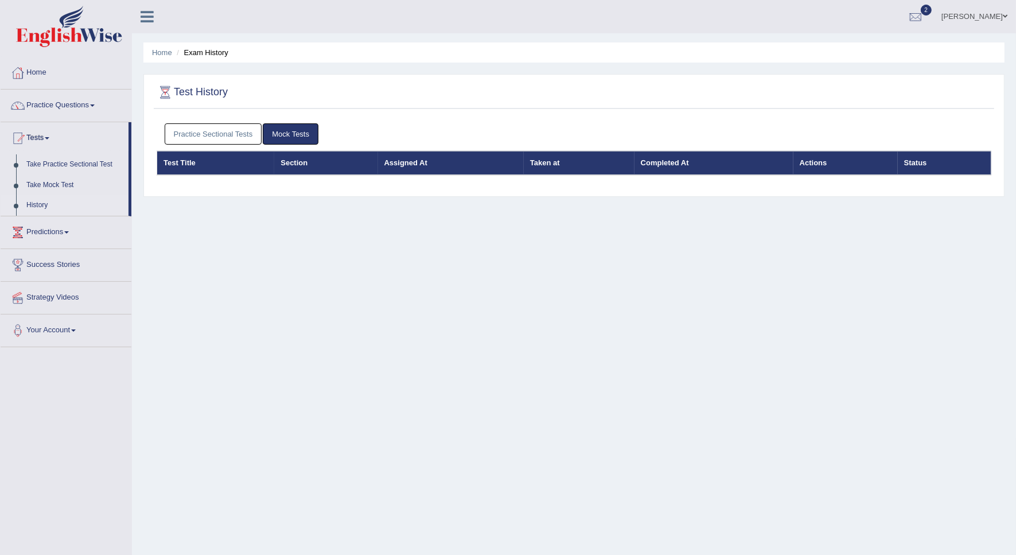
click at [192, 129] on link "Practice Sectional Tests" at bounding box center [213, 133] width 97 height 21
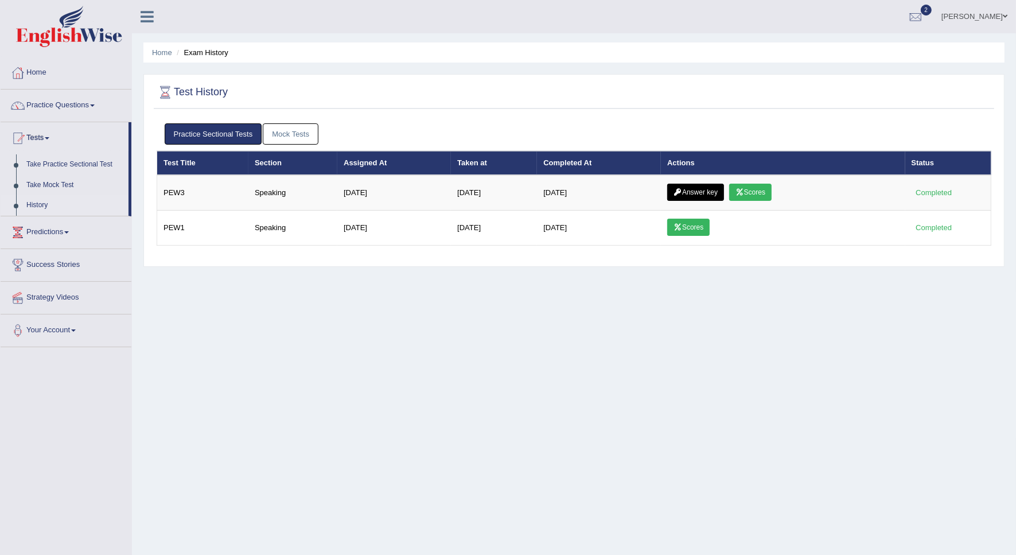
drag, startPoint x: 164, startPoint y: 190, endPoint x: 436, endPoint y: 268, distance: 283.2
click at [436, 268] on div "Home Exam History Test History Practice Sectional Tests Mock Tests Test Title S…" at bounding box center [574, 286] width 884 height 573
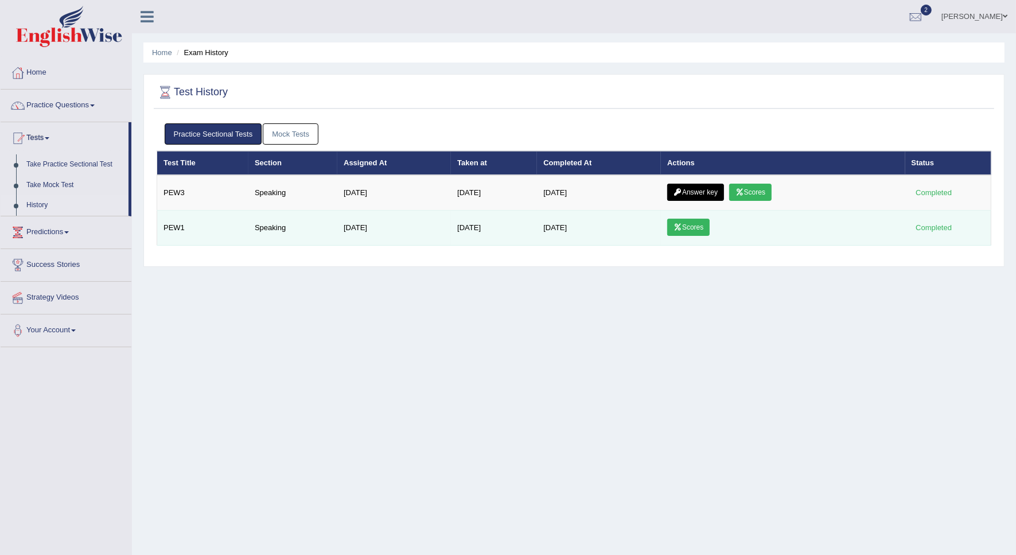
click at [698, 228] on link "Scores" at bounding box center [688, 226] width 42 height 17
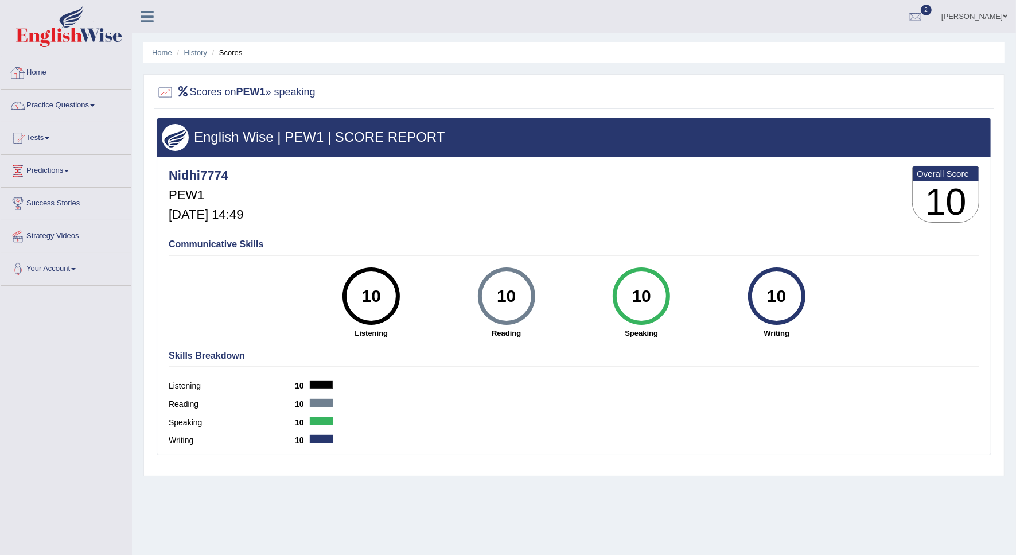
click at [190, 52] on link "History" at bounding box center [195, 52] width 23 height 9
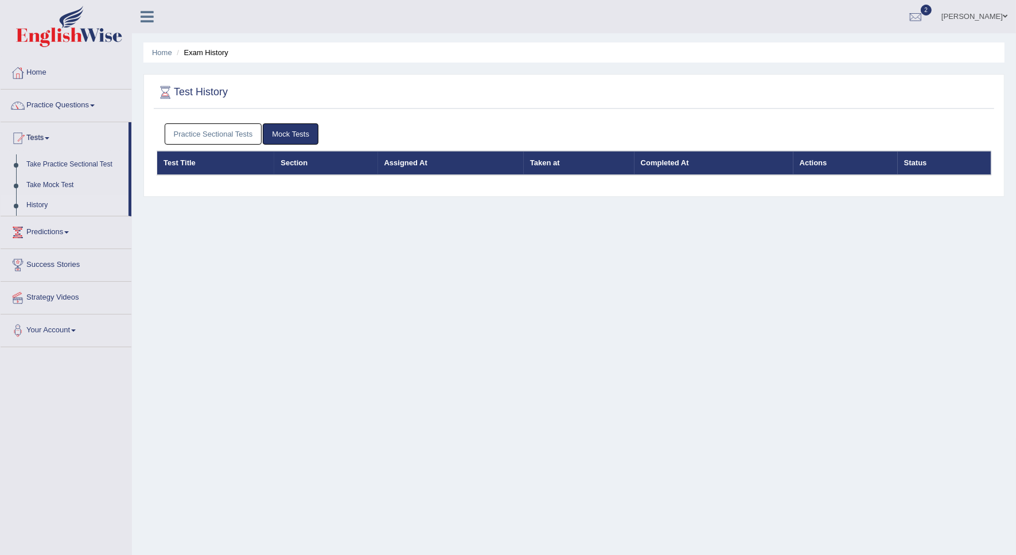
click at [194, 128] on link "Practice Sectional Tests" at bounding box center [213, 133] width 97 height 21
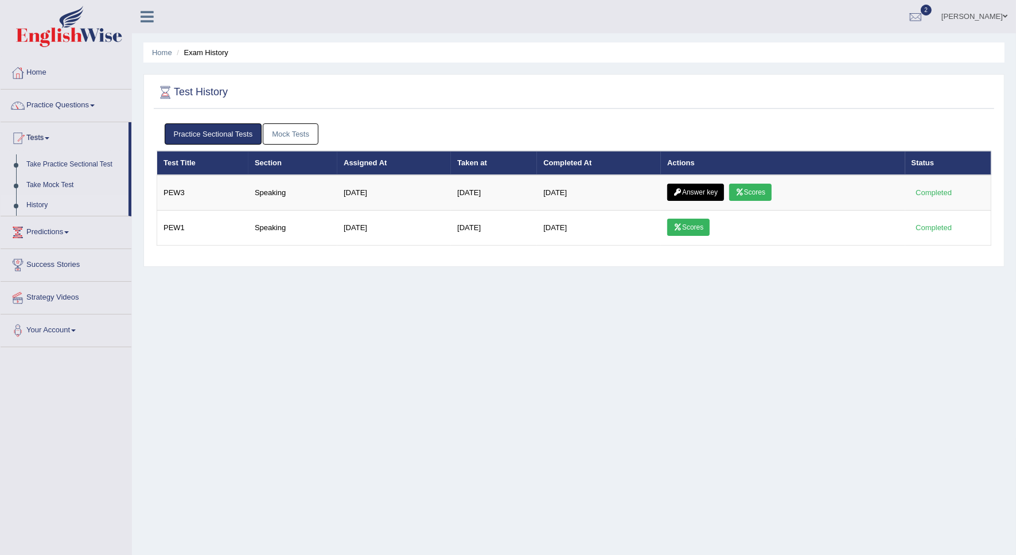
drag, startPoint x: 923, startPoint y: 192, endPoint x: 649, endPoint y: 311, distance: 298.7
drag, startPoint x: 649, startPoint y: 311, endPoint x: 456, endPoint y: 251, distance: 202.3
click at [456, 251] on div "Practice Sectional Tests Mock Tests Test Title Section Assigned At Taken at Com…" at bounding box center [574, 189] width 840 height 143
click at [34, 104] on link "Practice Questions" at bounding box center [66, 103] width 131 height 29
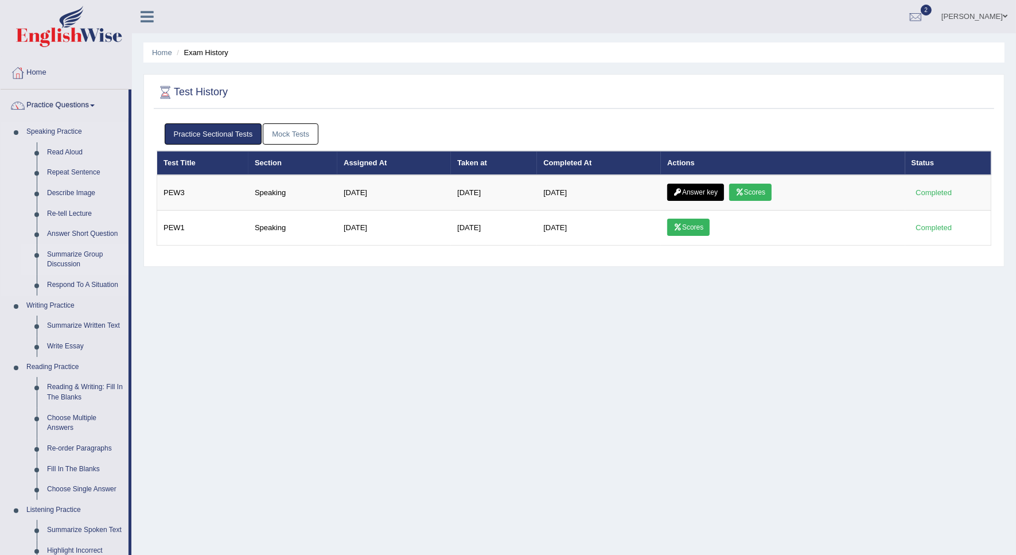
click at [64, 261] on link "Summarize Group Discussion" at bounding box center [85, 259] width 87 height 30
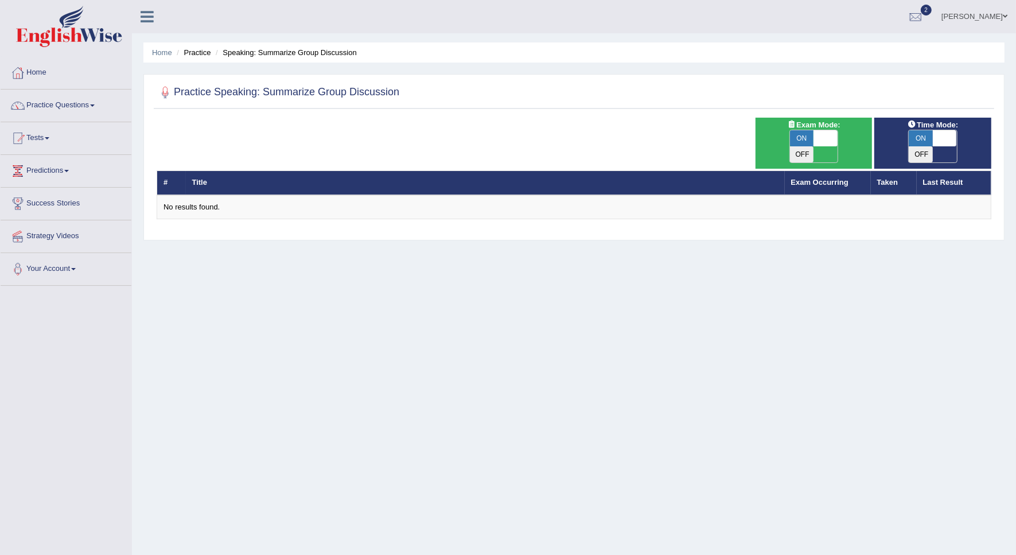
click at [942, 138] on span at bounding box center [944, 138] width 24 height 16
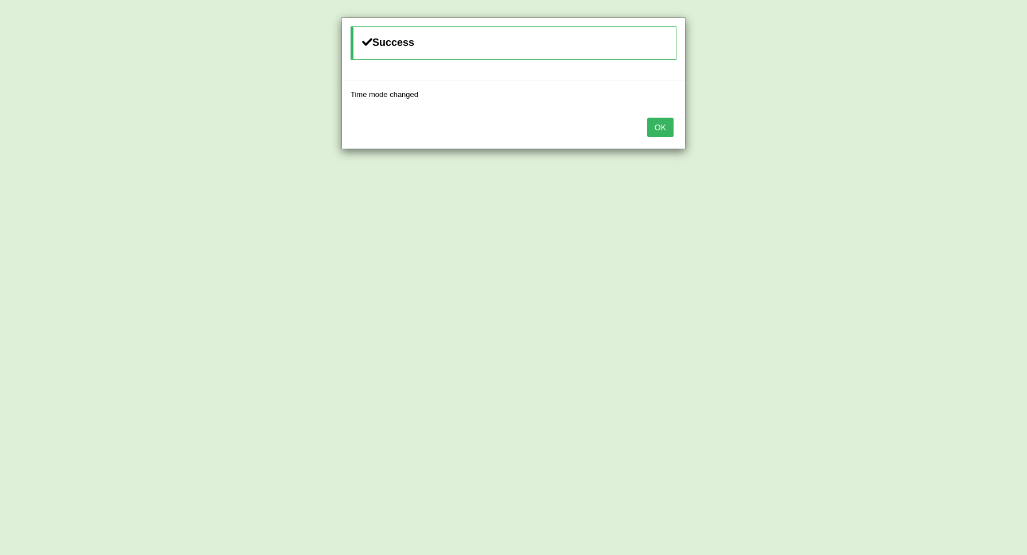
click at [663, 132] on button "OK" at bounding box center [660, 127] width 26 height 19
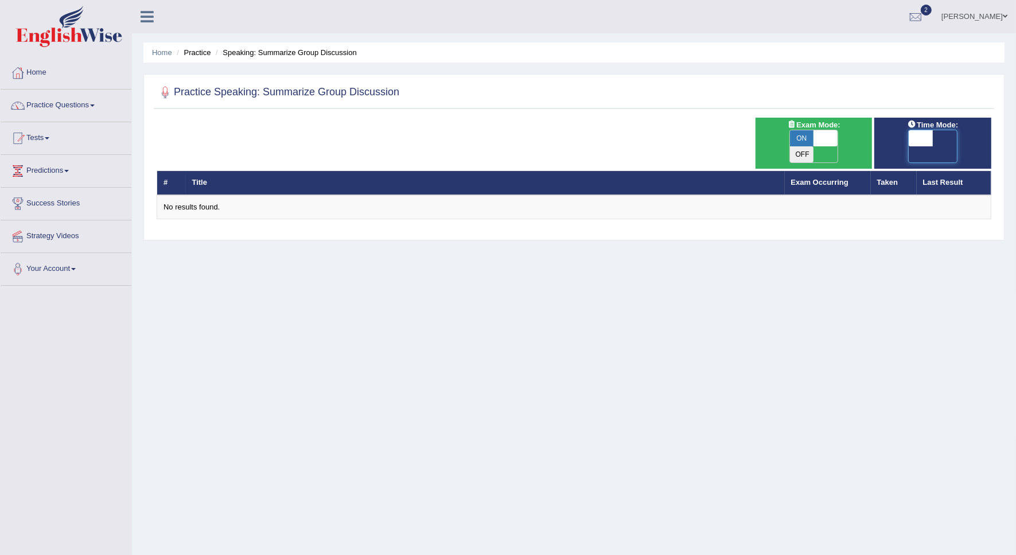
click at [924, 139] on span at bounding box center [920, 138] width 24 height 16
checkbox input "true"
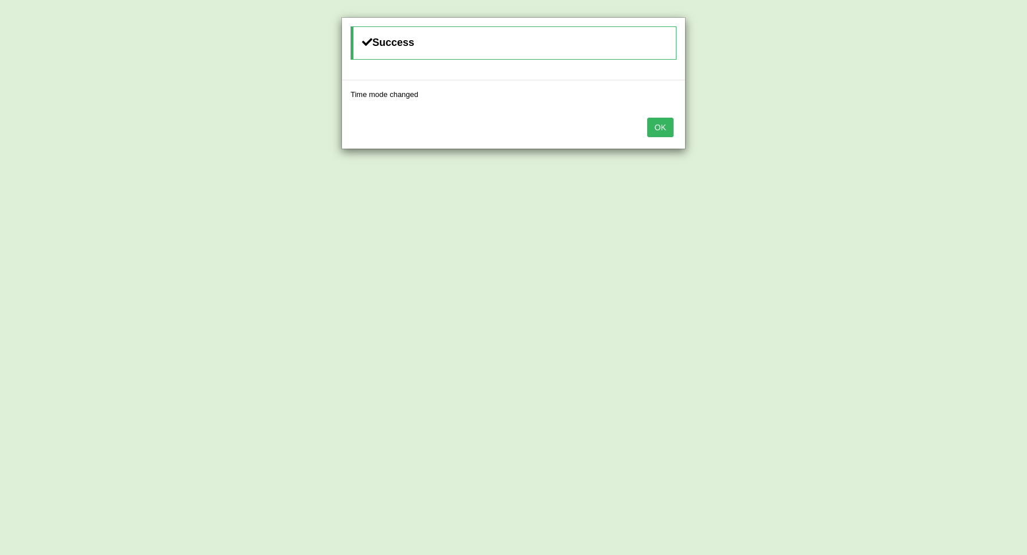
click at [657, 133] on button "OK" at bounding box center [660, 127] width 26 height 19
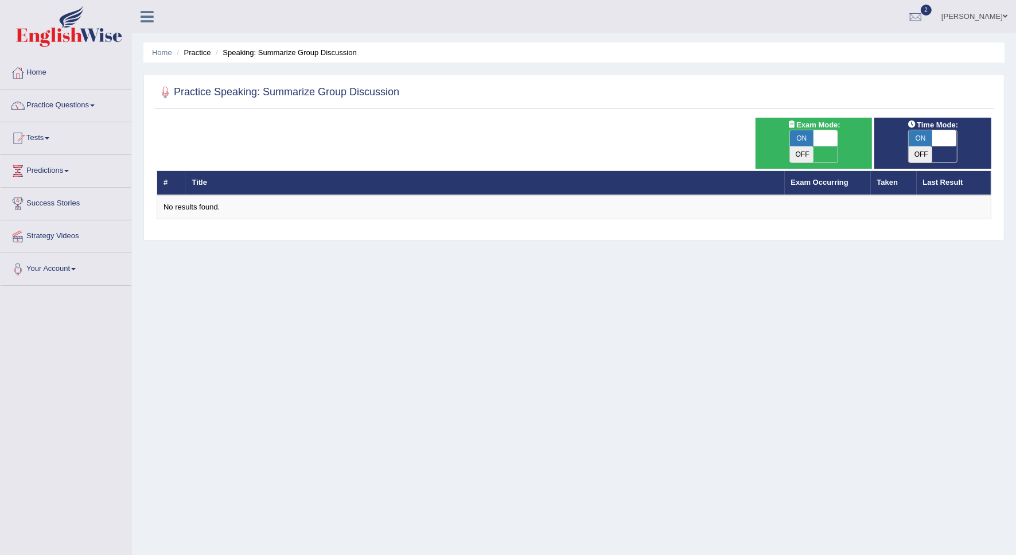
click at [817, 139] on span at bounding box center [825, 138] width 24 height 16
checkbox input "false"
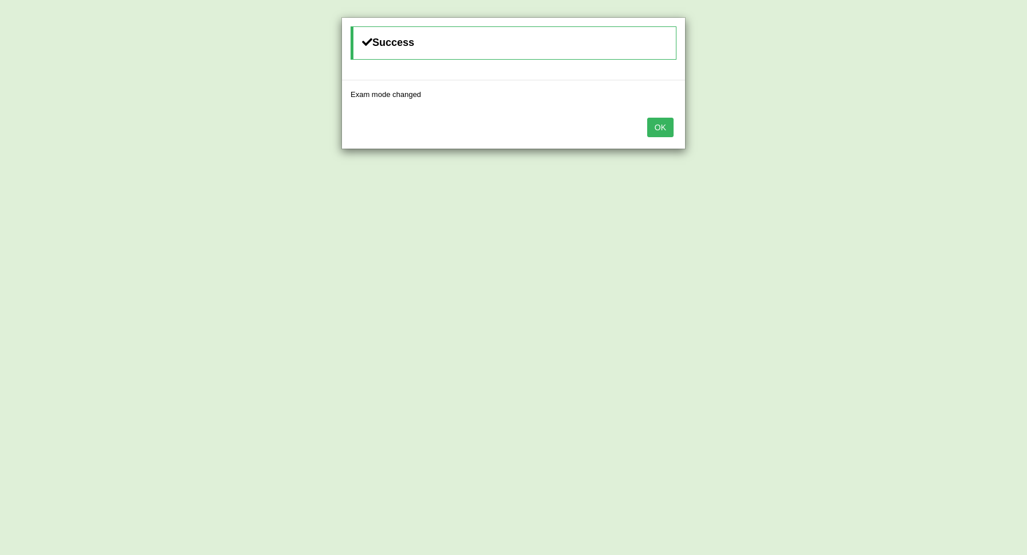
click at [669, 134] on button "OK" at bounding box center [660, 127] width 26 height 19
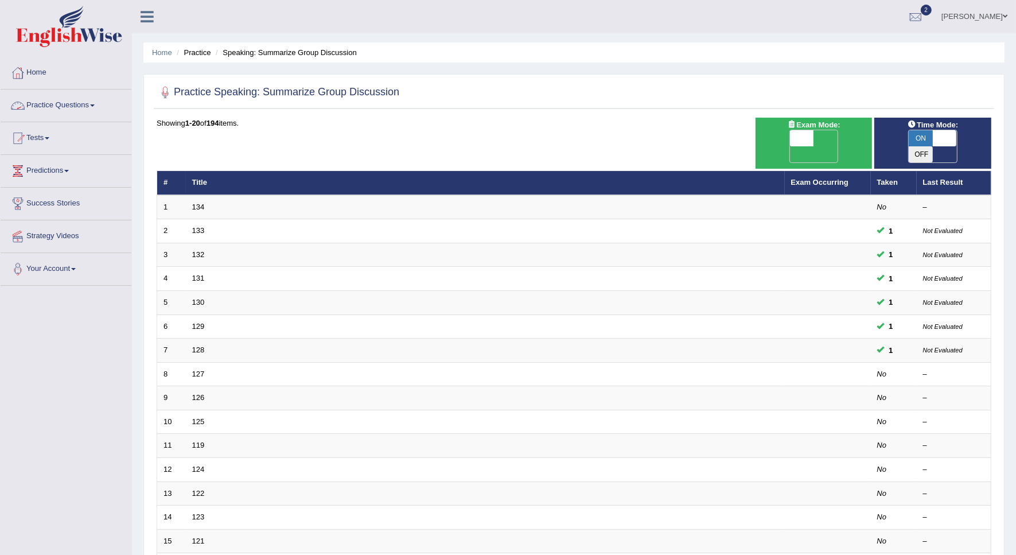
click at [46, 108] on link "Practice Questions" at bounding box center [66, 103] width 131 height 29
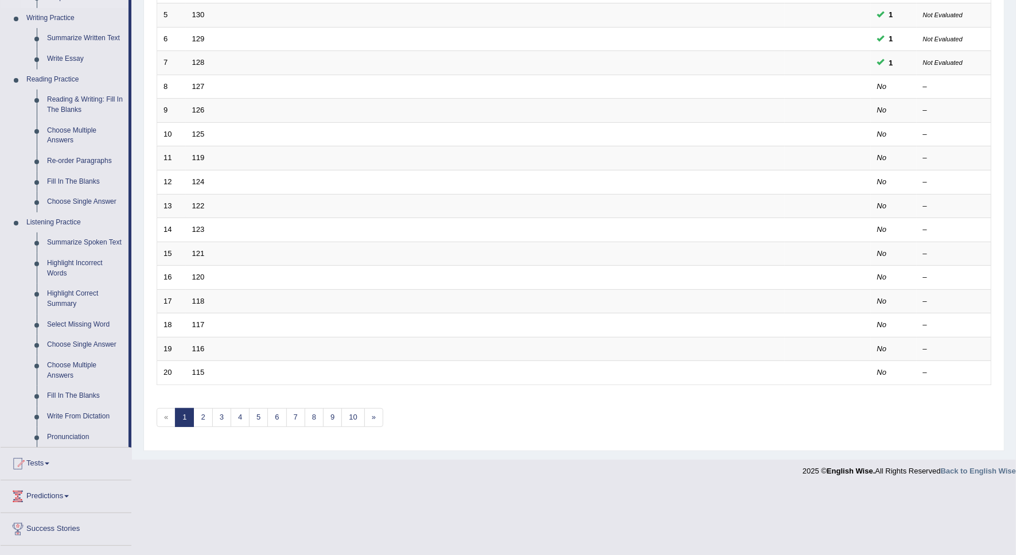
scroll to position [345, 0]
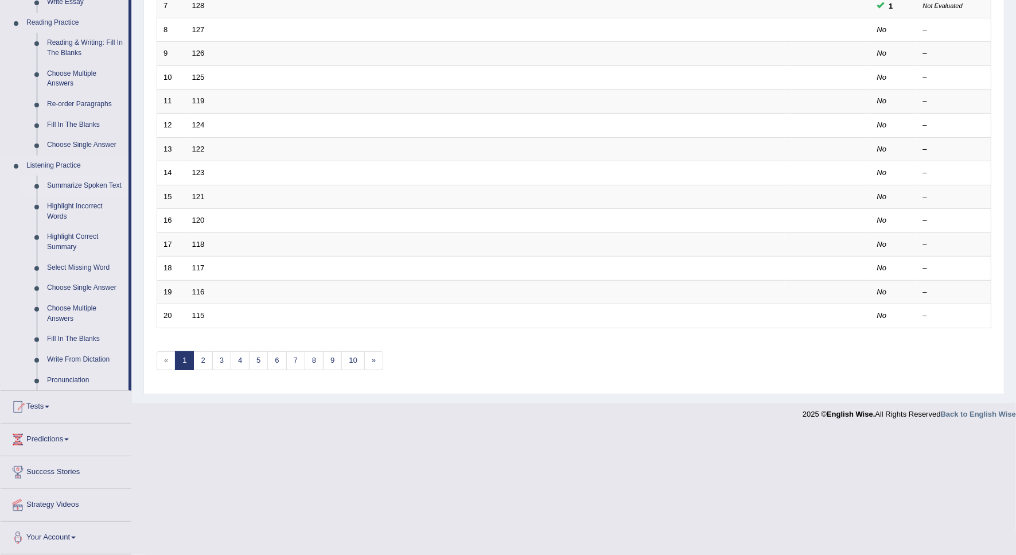
click at [101, 186] on link "Summarize Spoken Text" at bounding box center [85, 185] width 87 height 21
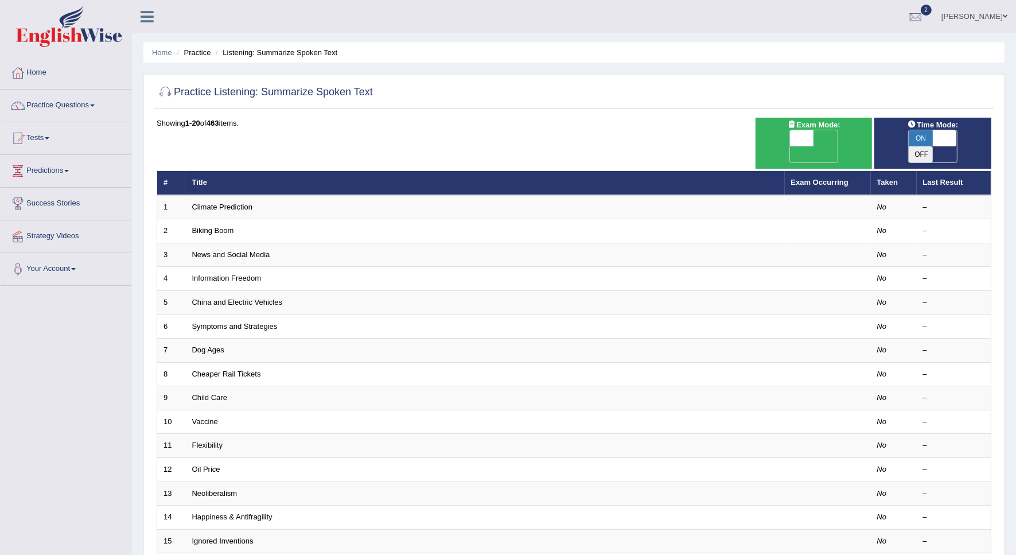
click at [790, 146] on span "OFF" at bounding box center [778, 154] width 24 height 16
checkbox input "true"
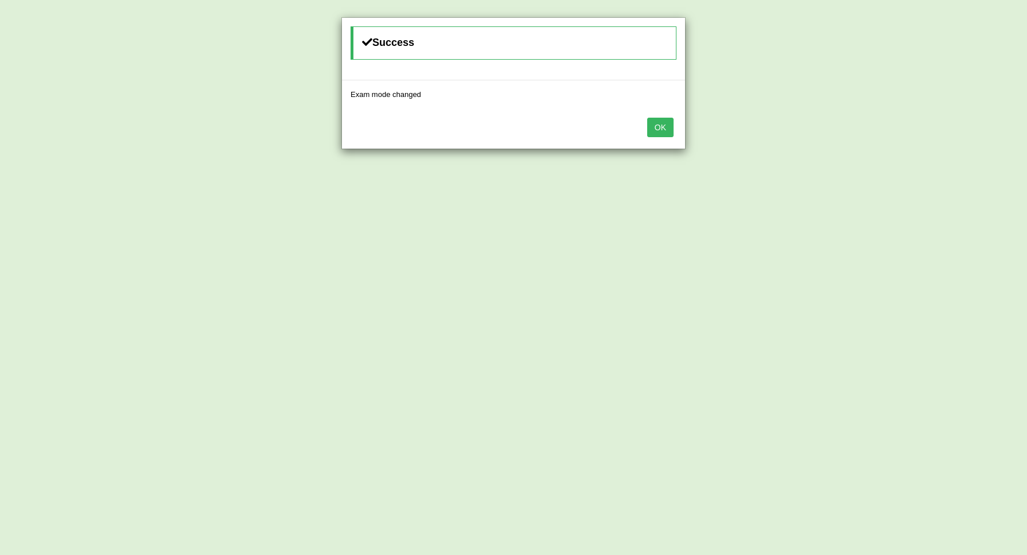
click at [669, 135] on button "OK" at bounding box center [660, 127] width 26 height 19
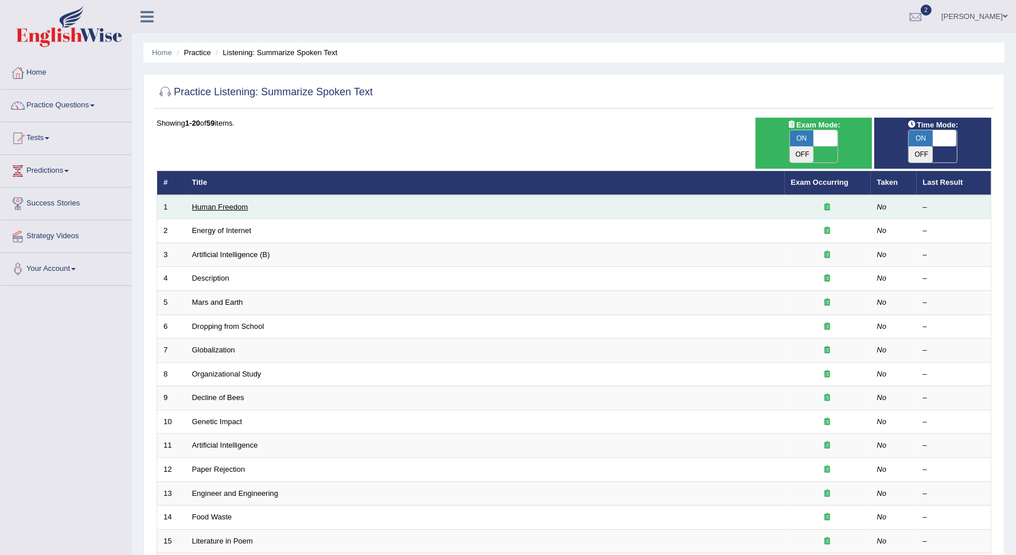
click at [218, 202] on link "Human Freedom" at bounding box center [220, 206] width 56 height 9
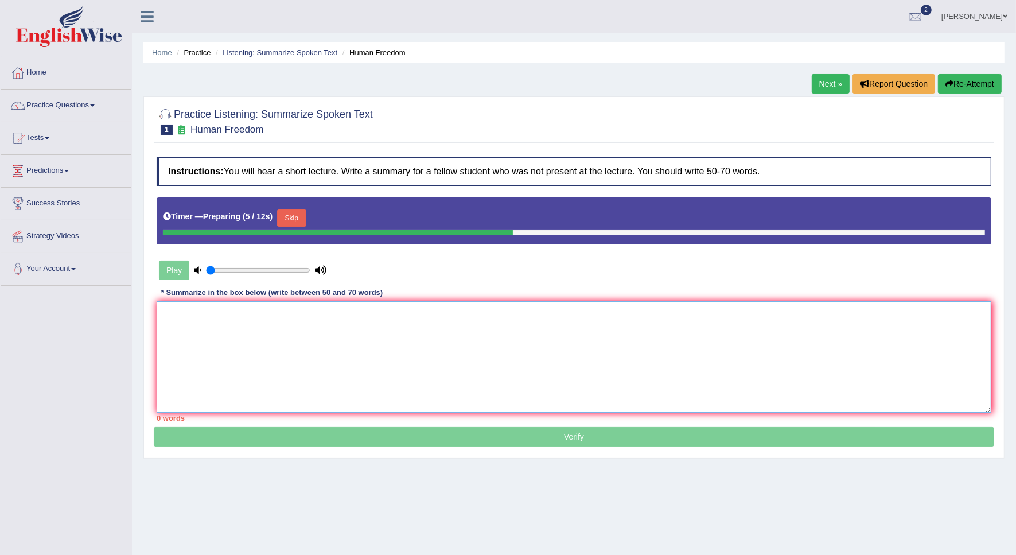
click at [427, 317] on textarea at bounding box center [574, 356] width 834 height 111
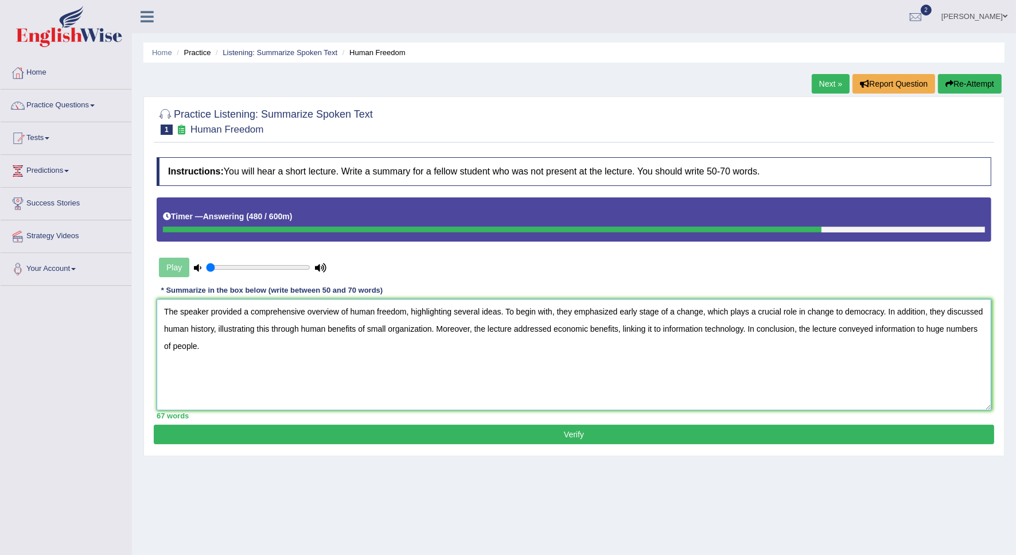
type textarea "The speaker provided a comprehensive overview of human freedom, highlighting se…"
click at [724, 434] on button "Verify" at bounding box center [574, 433] width 840 height 19
